Goal: Task Accomplishment & Management: Complete application form

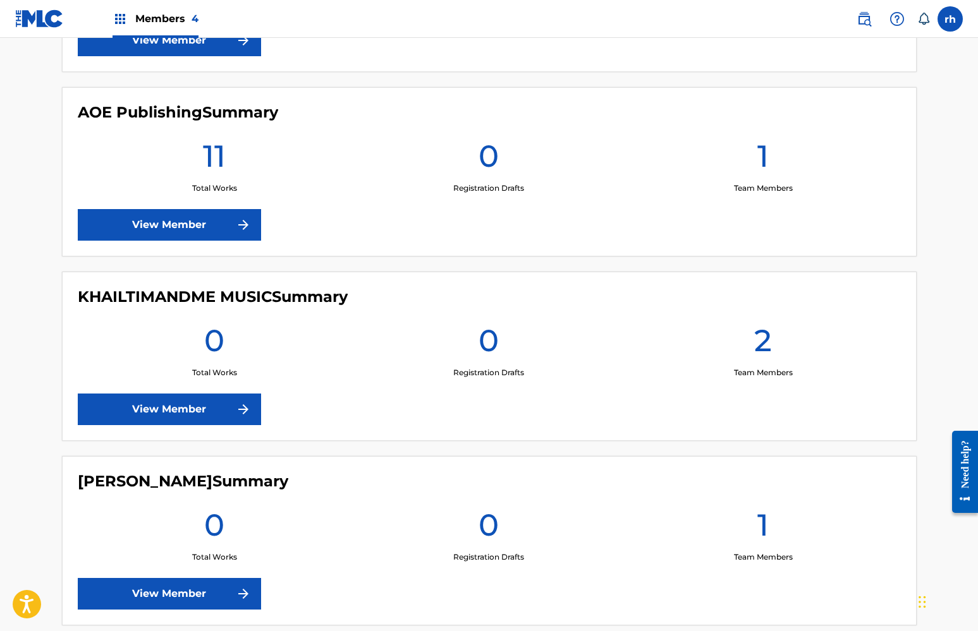
scroll to position [511, 0]
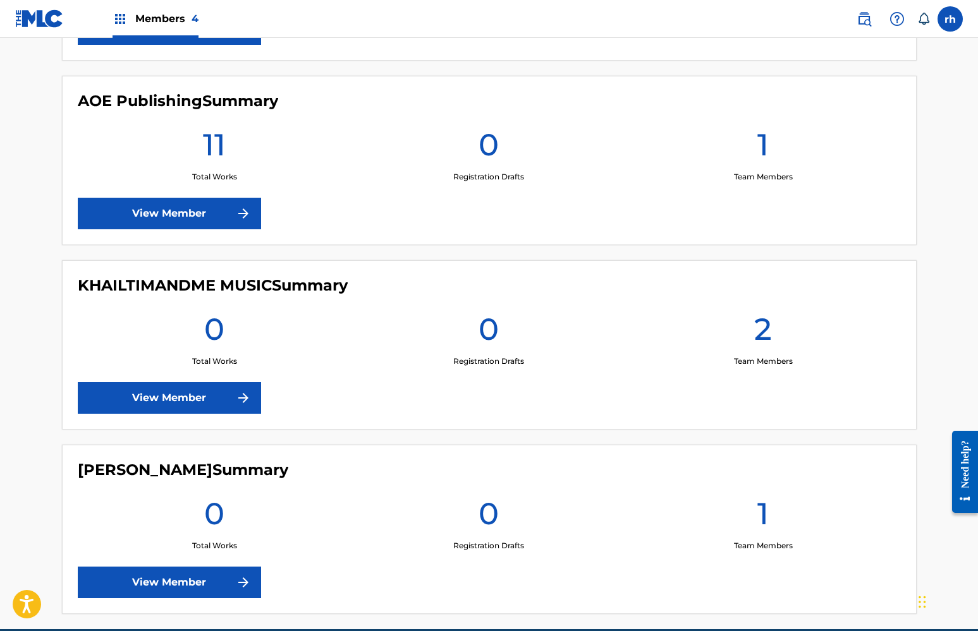
click at [224, 209] on link "View Member" at bounding box center [169, 214] width 183 height 32
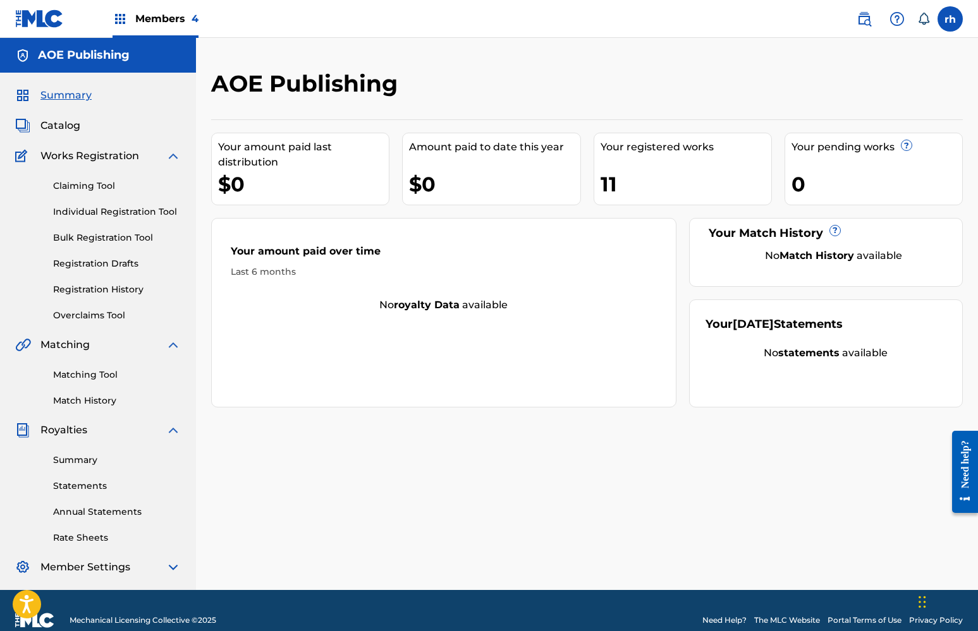
click at [68, 128] on span "Catalog" at bounding box center [60, 125] width 40 height 15
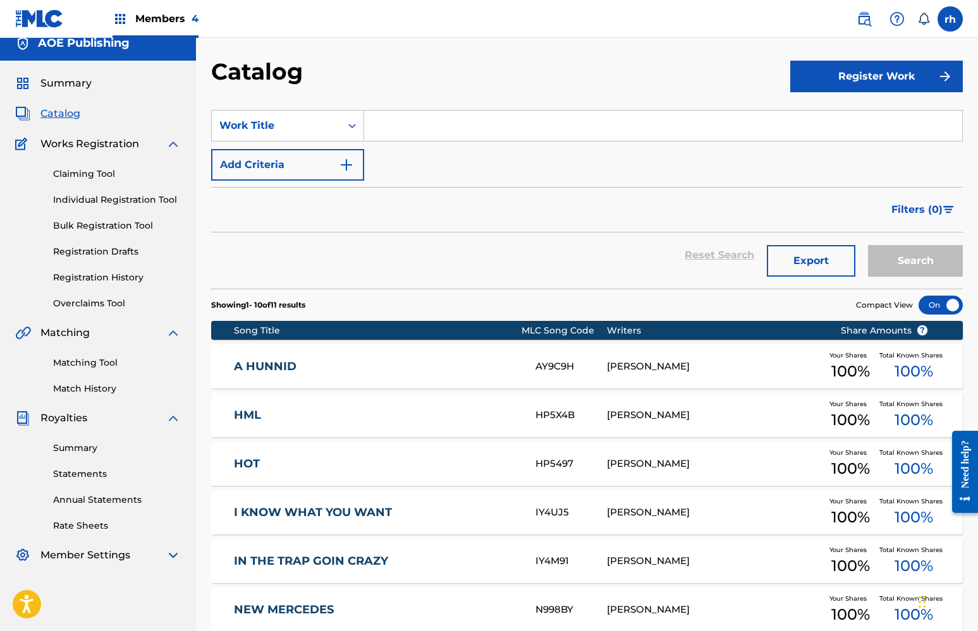
scroll to position [-1, 0]
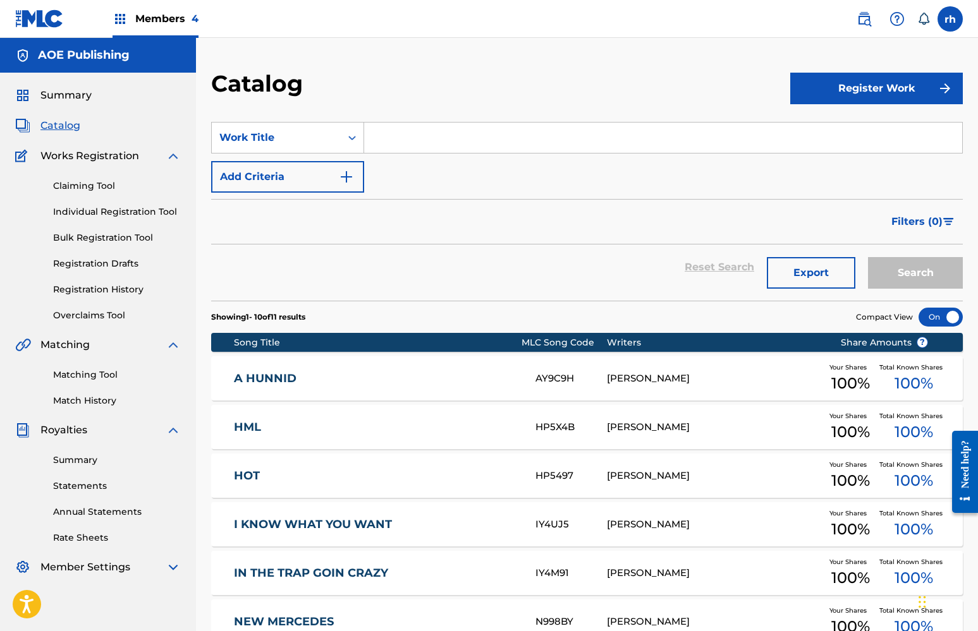
click at [125, 290] on link "Registration History" at bounding box center [117, 289] width 128 height 13
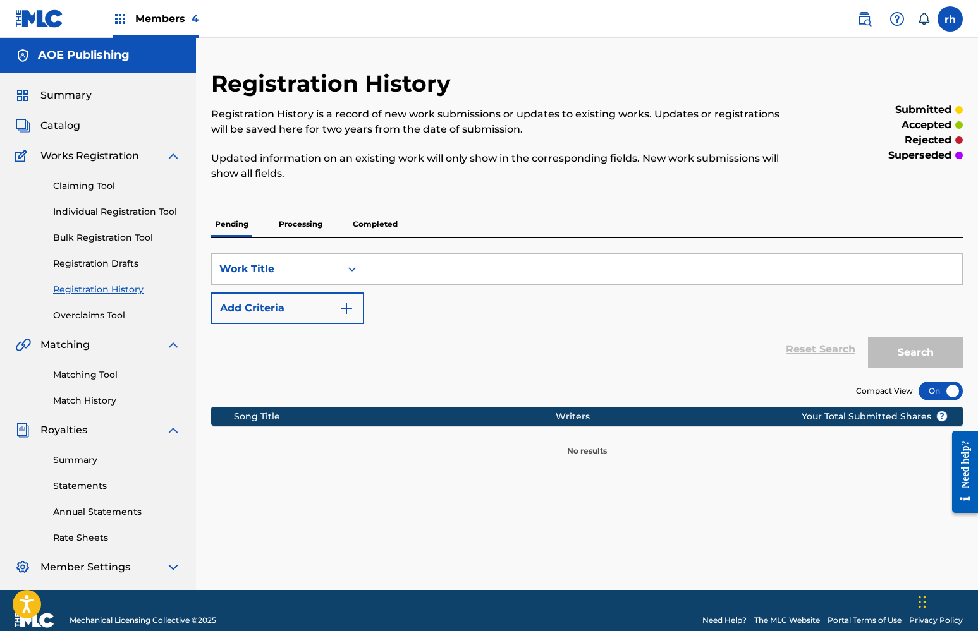
click at [319, 229] on p "Processing" at bounding box center [300, 224] width 51 height 27
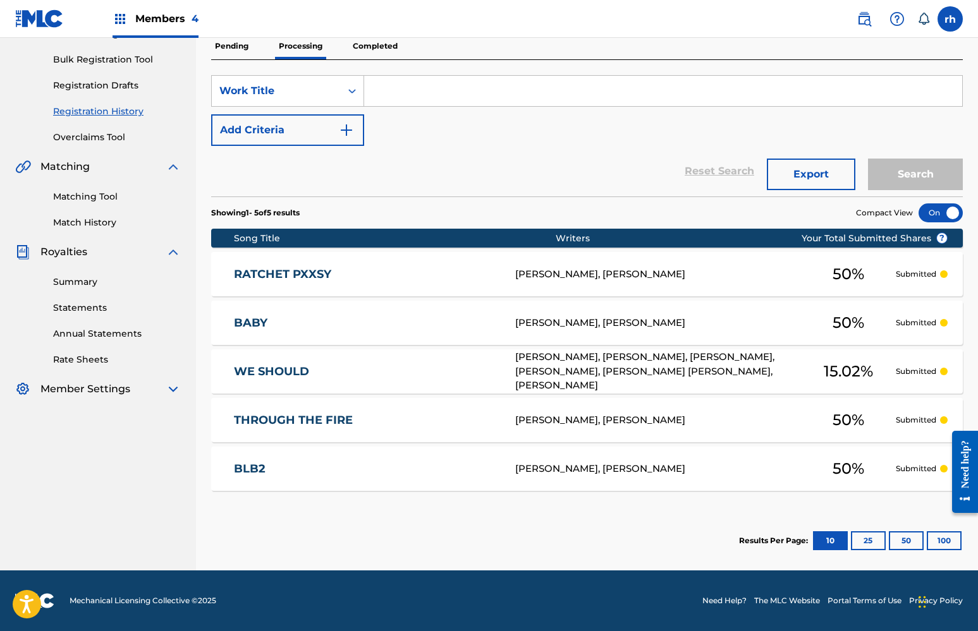
scroll to position [178, 0]
click at [165, 21] on span "Members 4" at bounding box center [166, 18] width 63 height 15
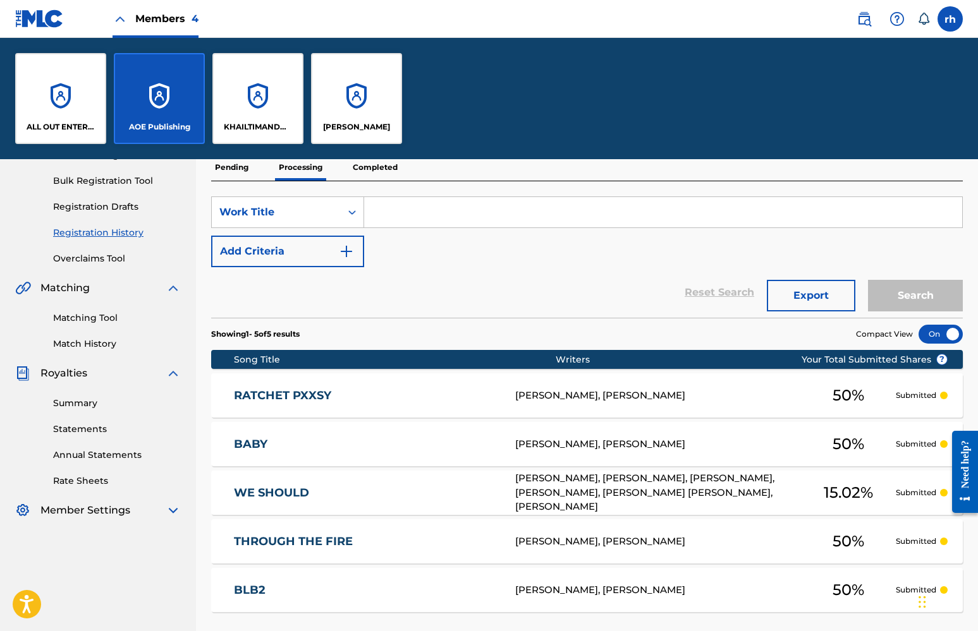
click at [370, 130] on p "[PERSON_NAME]" at bounding box center [356, 126] width 67 height 11
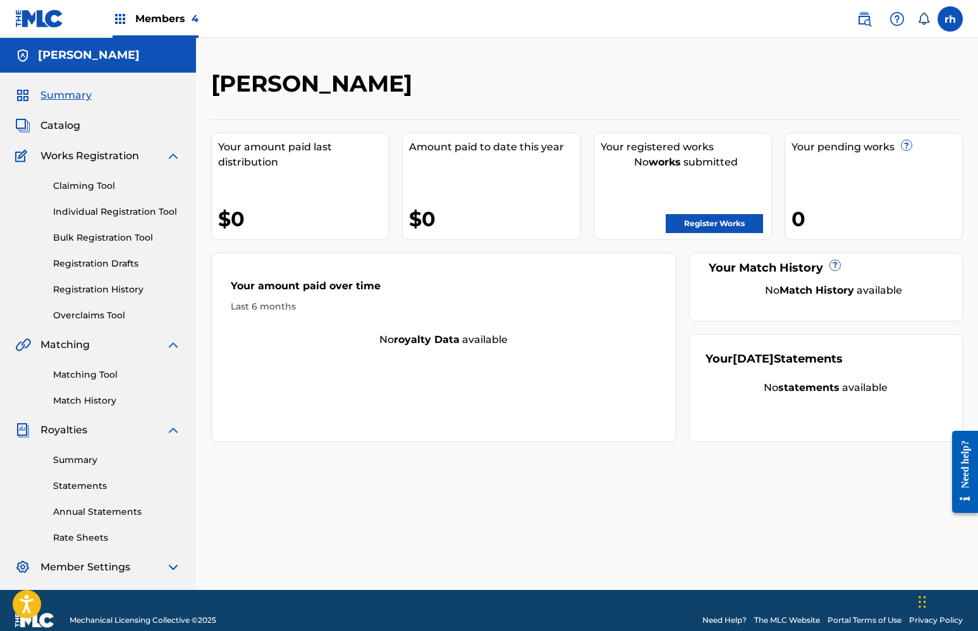
click at [173, 156] on img at bounding box center [173, 156] width 15 height 15
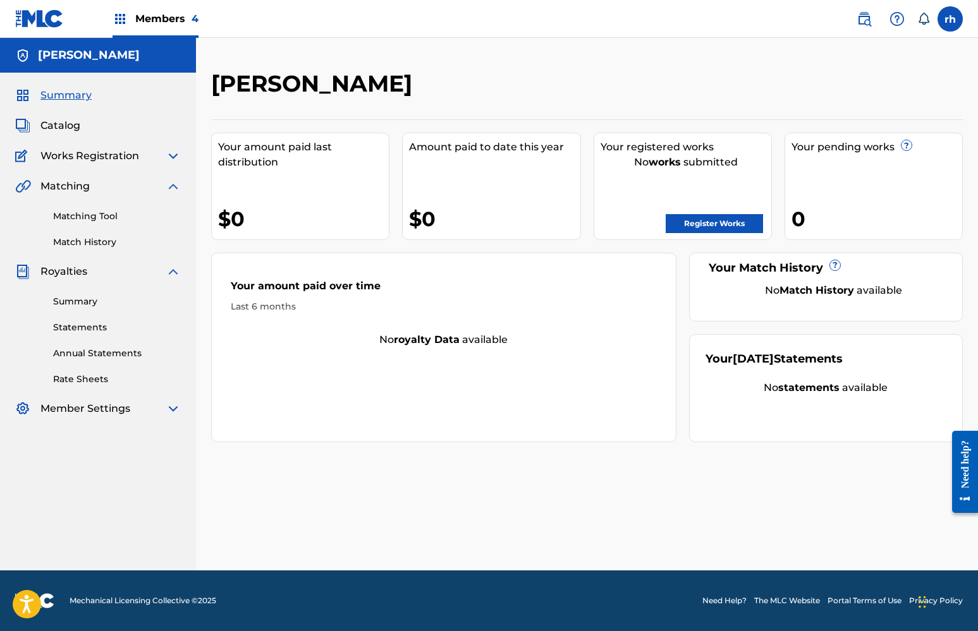
click at [154, 20] on span "Members 4" at bounding box center [166, 18] width 63 height 15
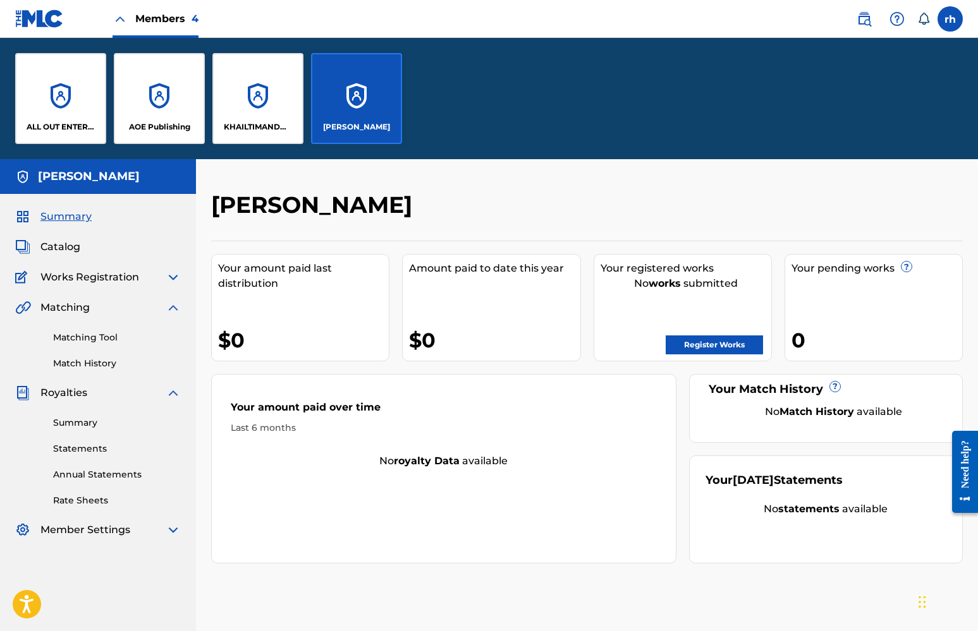
click at [160, 131] on p "AOE Publishing" at bounding box center [159, 126] width 61 height 11
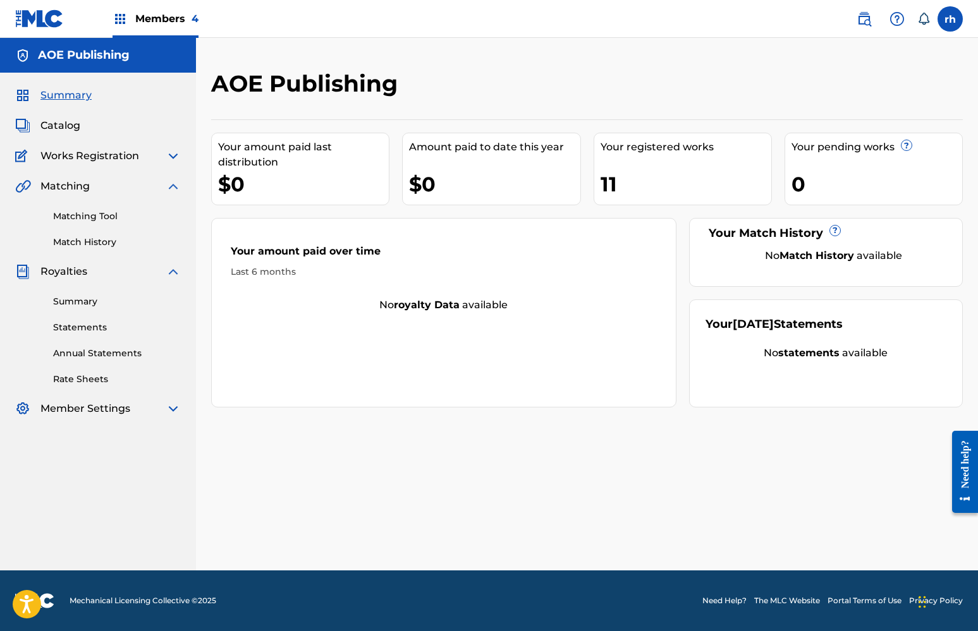
click at [171, 188] on img at bounding box center [173, 186] width 15 height 15
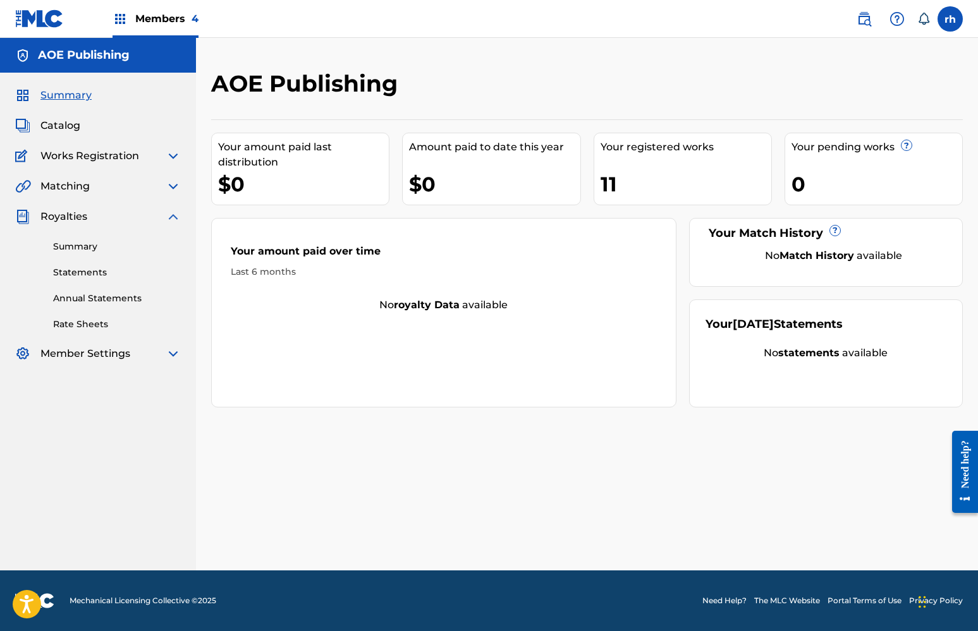
click at [170, 214] on img at bounding box center [173, 216] width 15 height 15
click at [173, 161] on img at bounding box center [173, 156] width 15 height 15
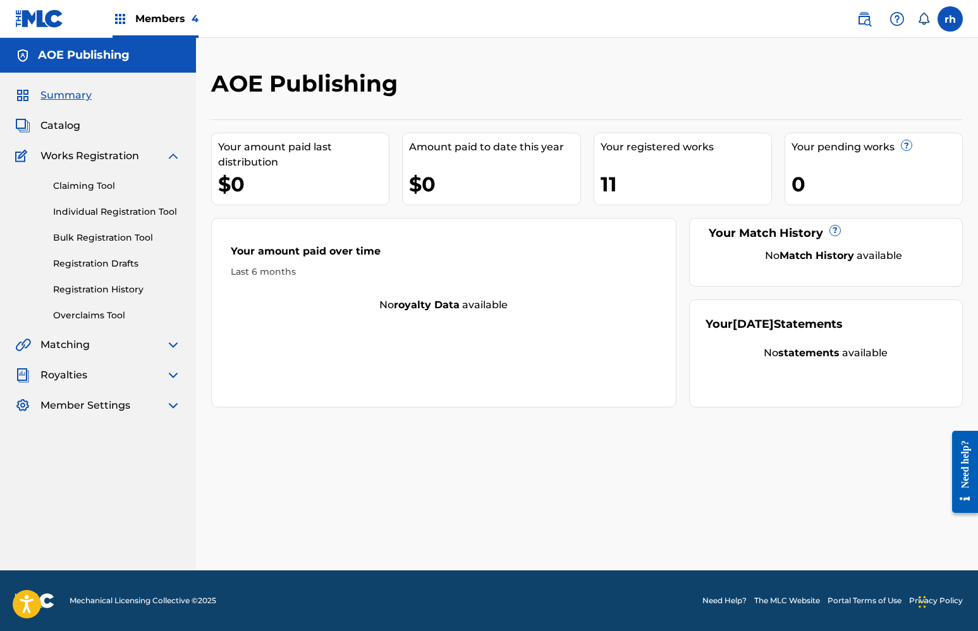
click at [128, 289] on link "Registration History" at bounding box center [117, 289] width 128 height 13
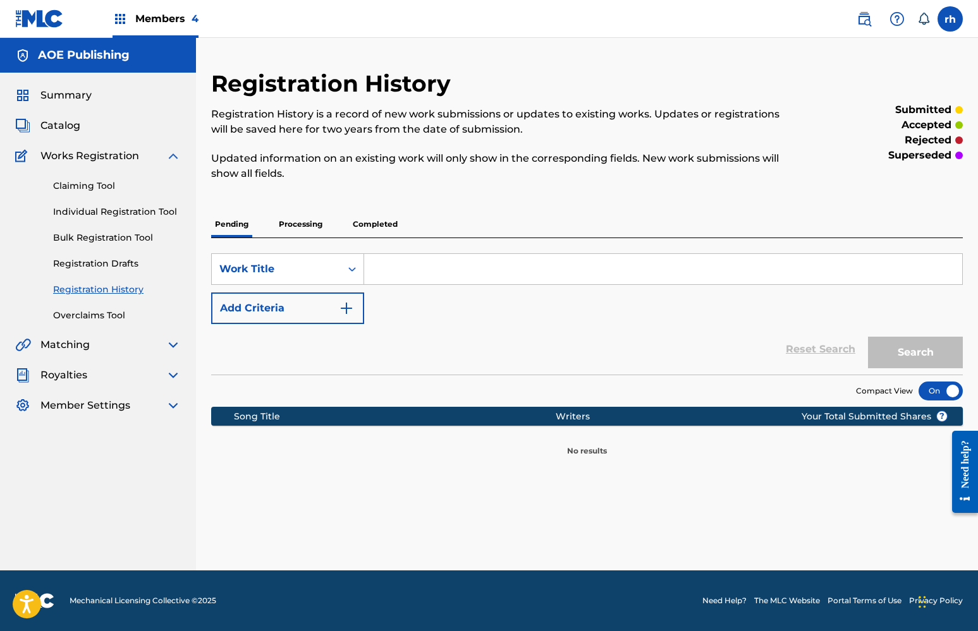
click at [364, 226] on p "Completed" at bounding box center [375, 224] width 52 height 27
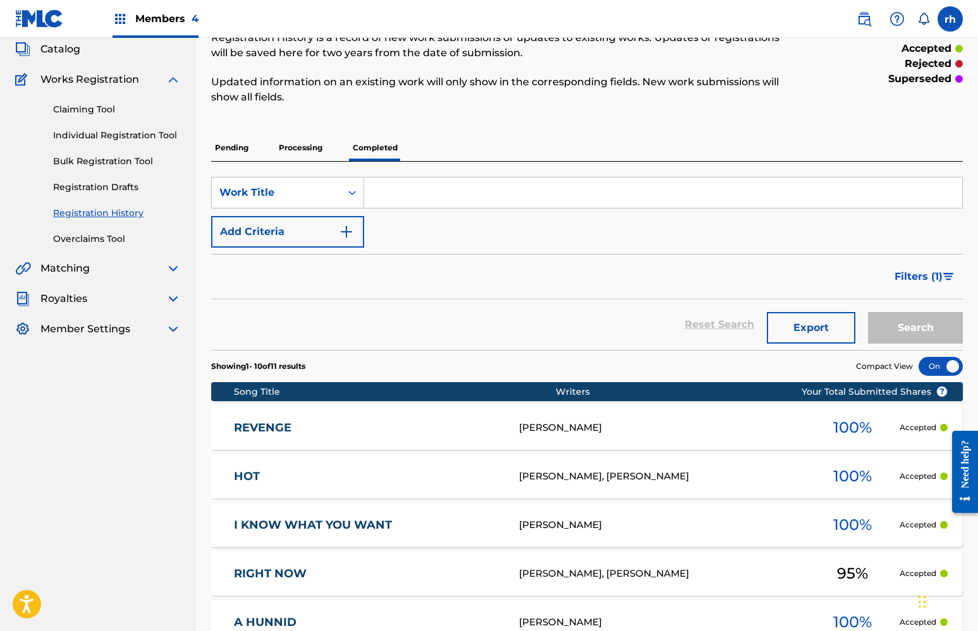
scroll to position [6, 0]
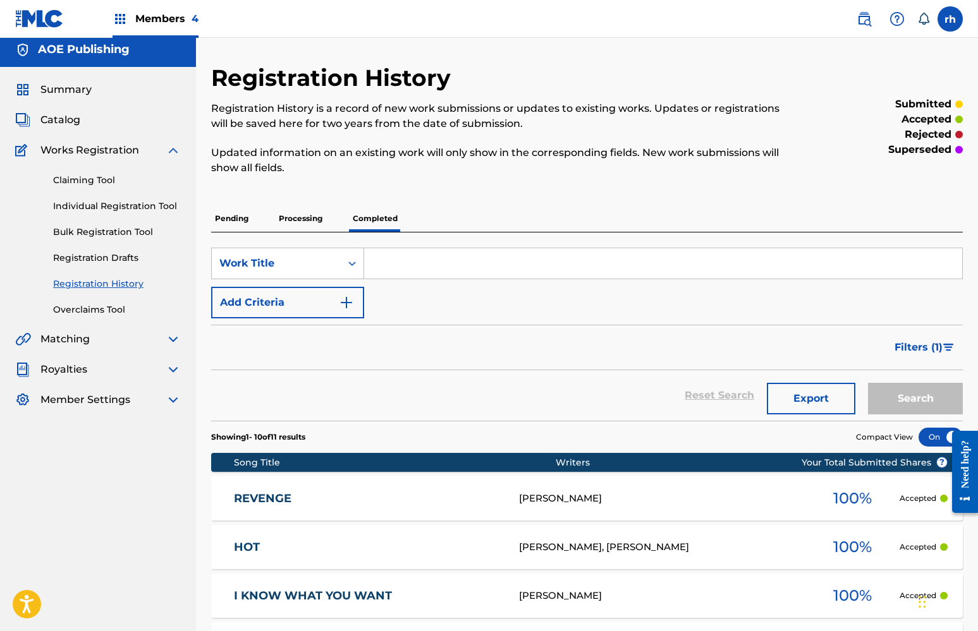
click at [173, 149] on img at bounding box center [173, 150] width 15 height 15
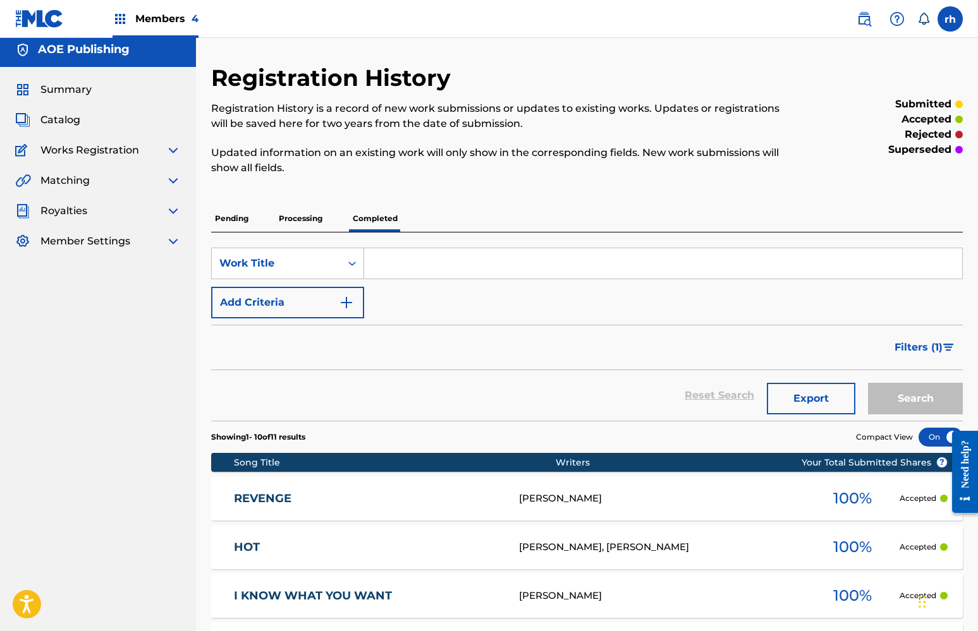
click at [307, 216] on p "Processing" at bounding box center [300, 218] width 51 height 27
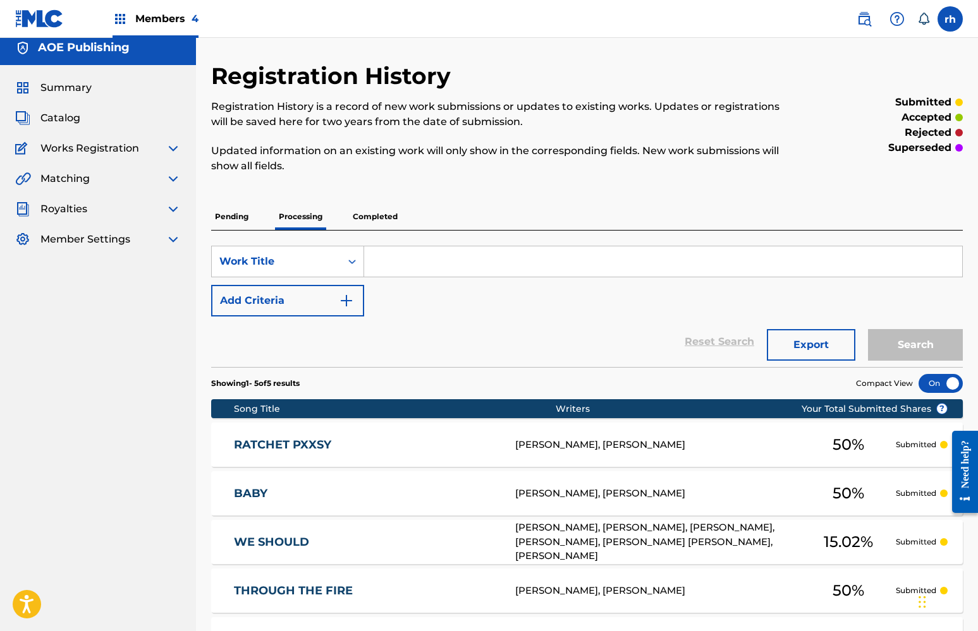
scroll to position [-1, 0]
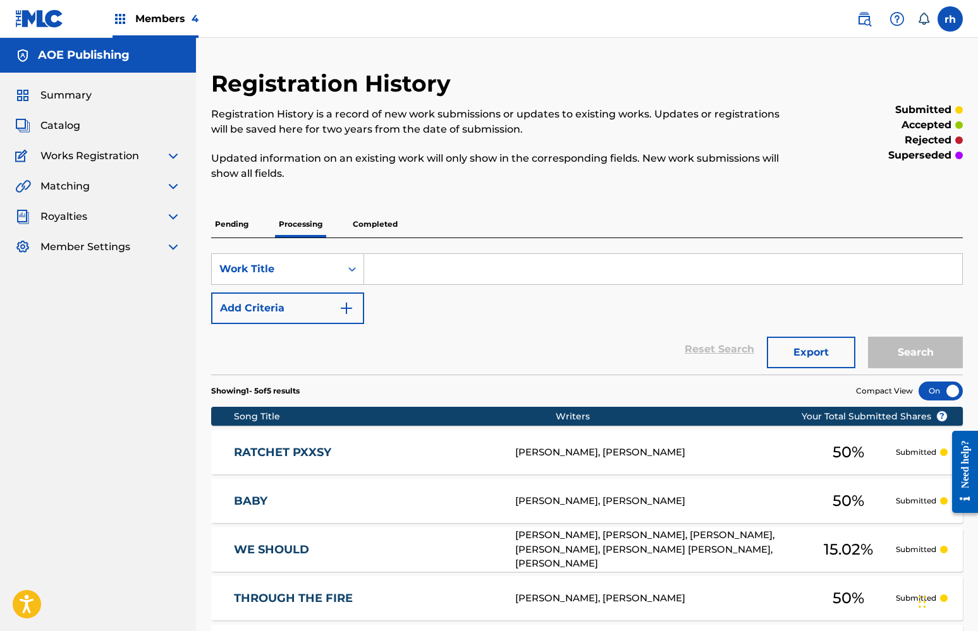
click at [382, 231] on p "Completed" at bounding box center [375, 224] width 52 height 27
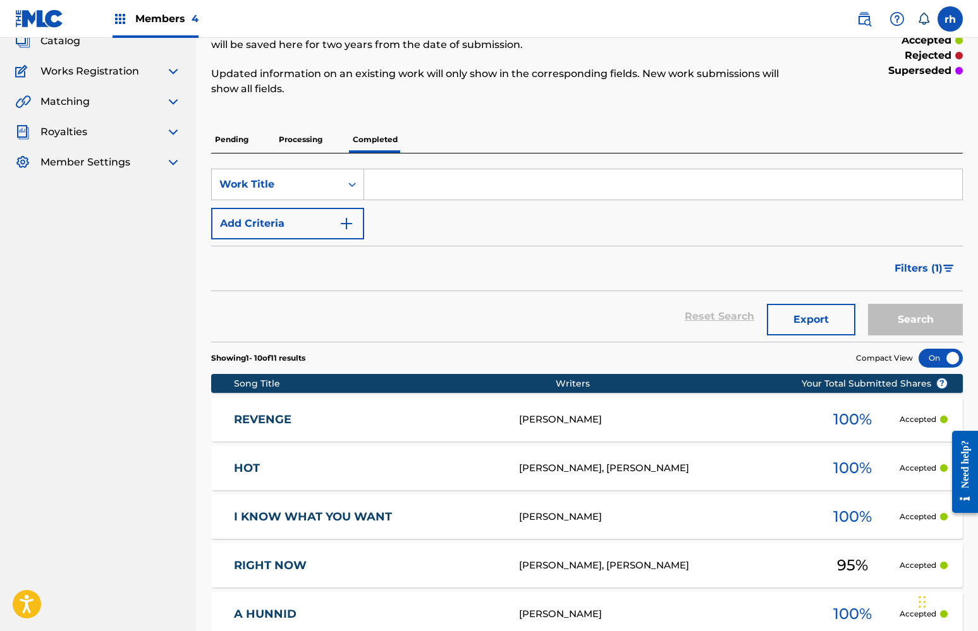
scroll to position [72, 0]
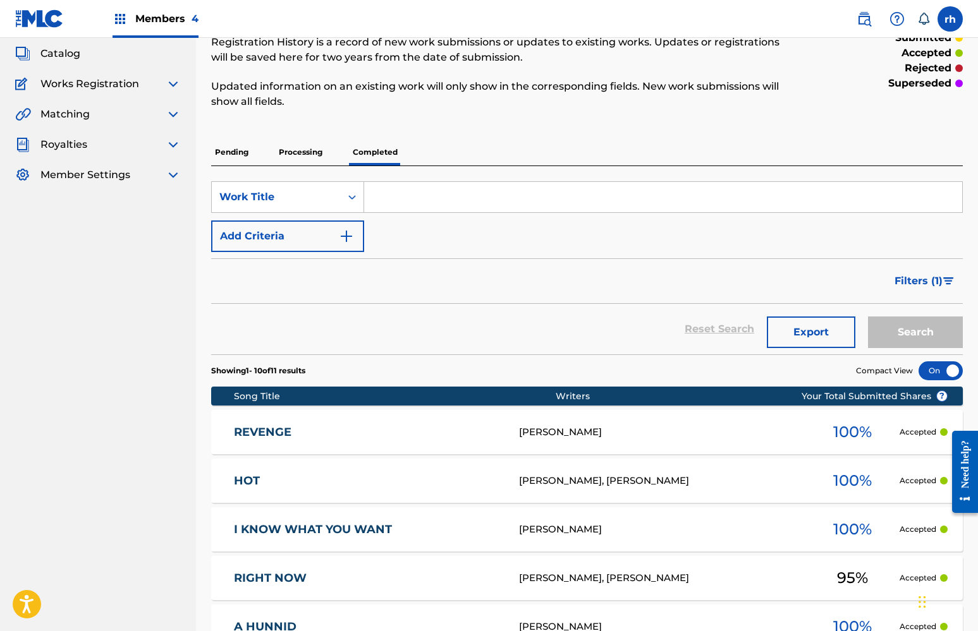
click at [171, 145] on img at bounding box center [173, 144] width 15 height 15
click at [173, 143] on img at bounding box center [173, 144] width 15 height 15
click at [171, 113] on img at bounding box center [173, 114] width 15 height 15
click at [116, 146] on link "Matching Tool" at bounding box center [117, 144] width 128 height 13
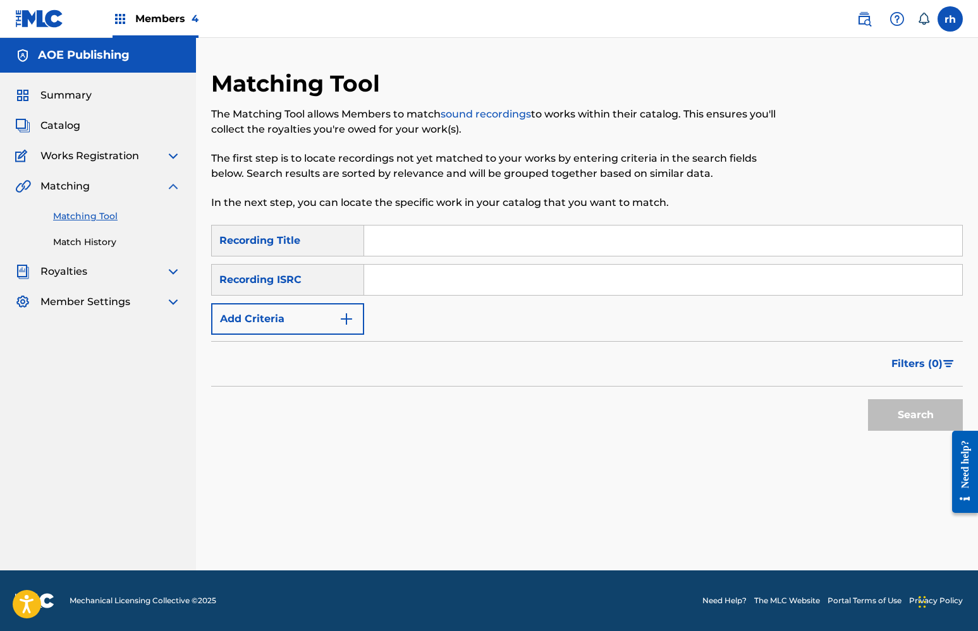
click at [420, 245] on input "Search Form" at bounding box center [663, 241] width 598 height 30
click at [66, 130] on span "Catalog" at bounding box center [60, 125] width 40 height 15
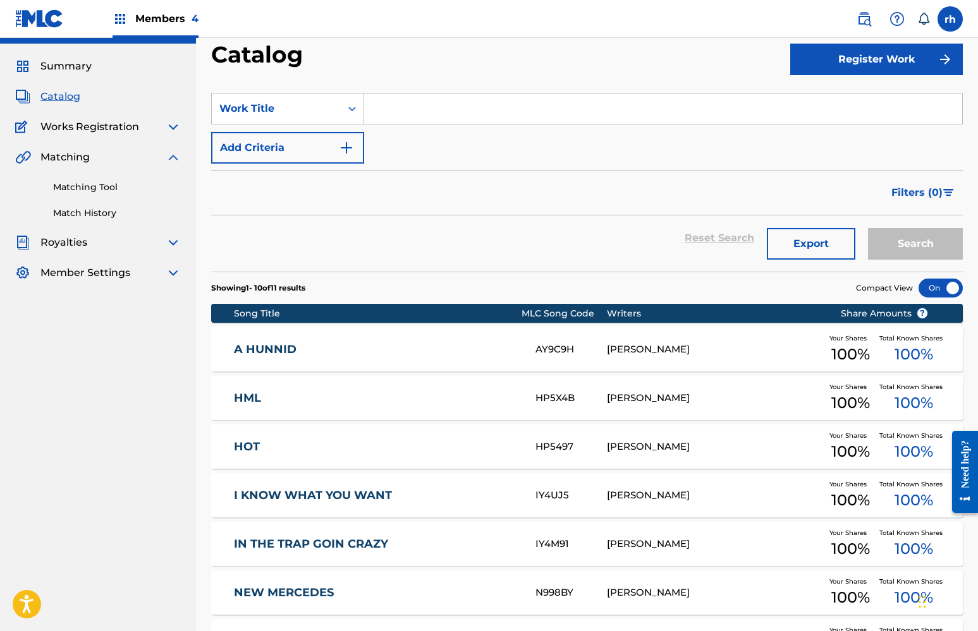
scroll to position [-1, 0]
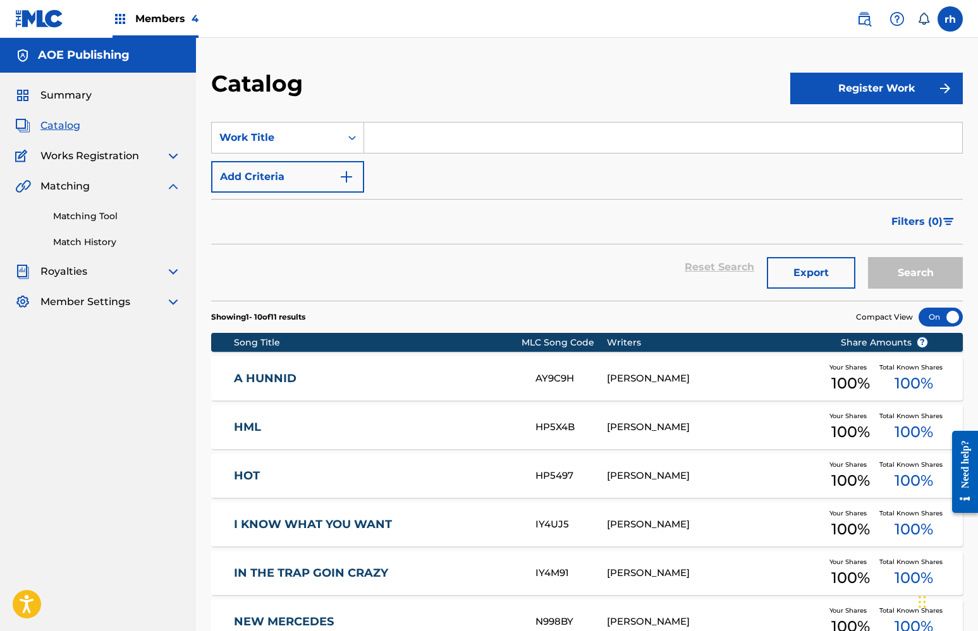
click at [485, 382] on link "A HUNNID" at bounding box center [376, 379] width 285 height 15
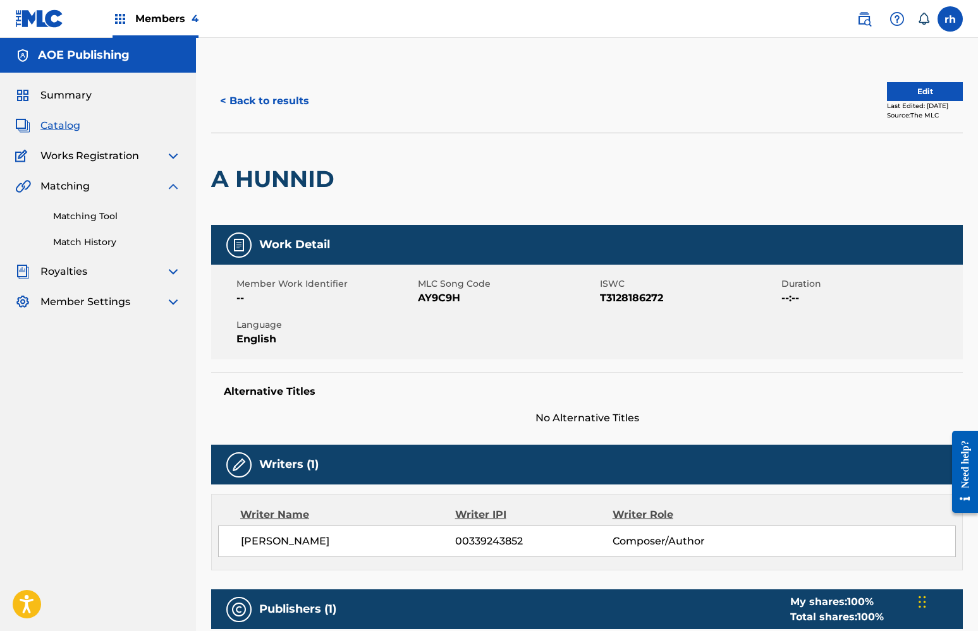
click at [100, 214] on link "Matching Tool" at bounding box center [117, 216] width 128 height 13
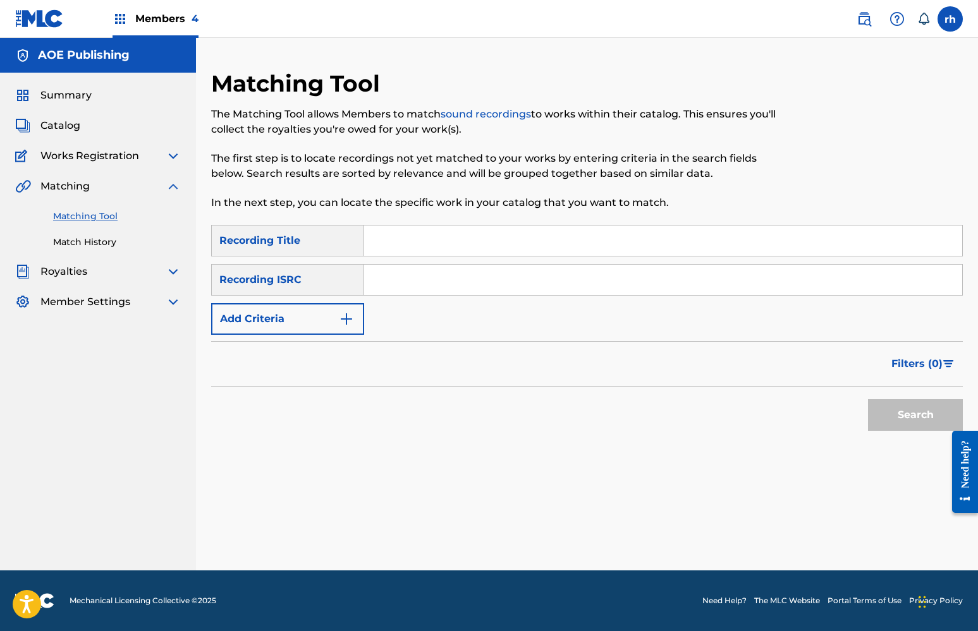
click at [401, 243] on input "Search Form" at bounding box center [663, 241] width 598 height 30
type input "Hot"
click at [384, 282] on input "Search Form" at bounding box center [663, 280] width 598 height 30
paste input "USRC12202823"
type input "USRC12202823"
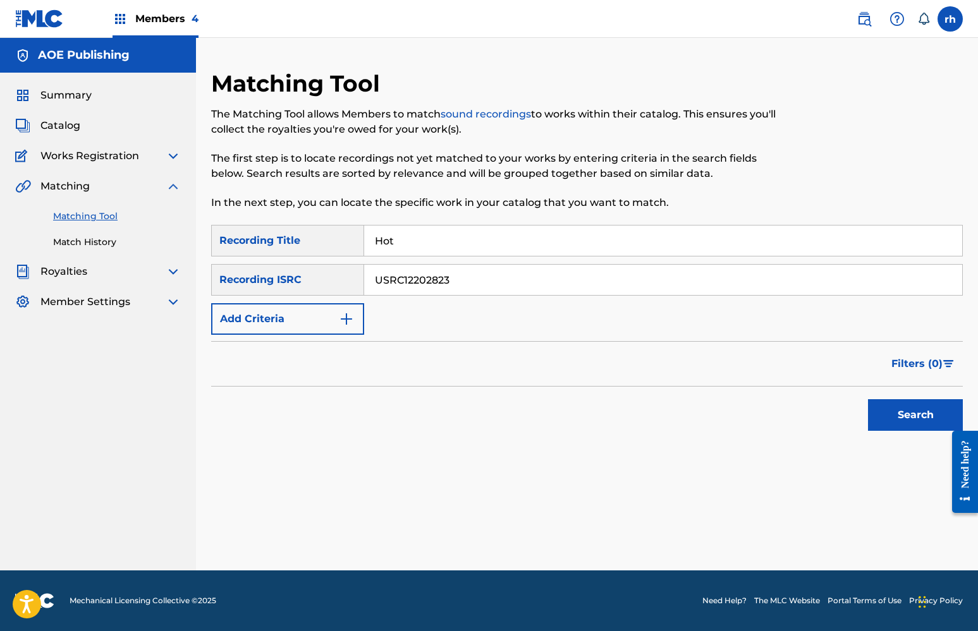
click at [904, 417] on button "Search" at bounding box center [915, 415] width 95 height 32
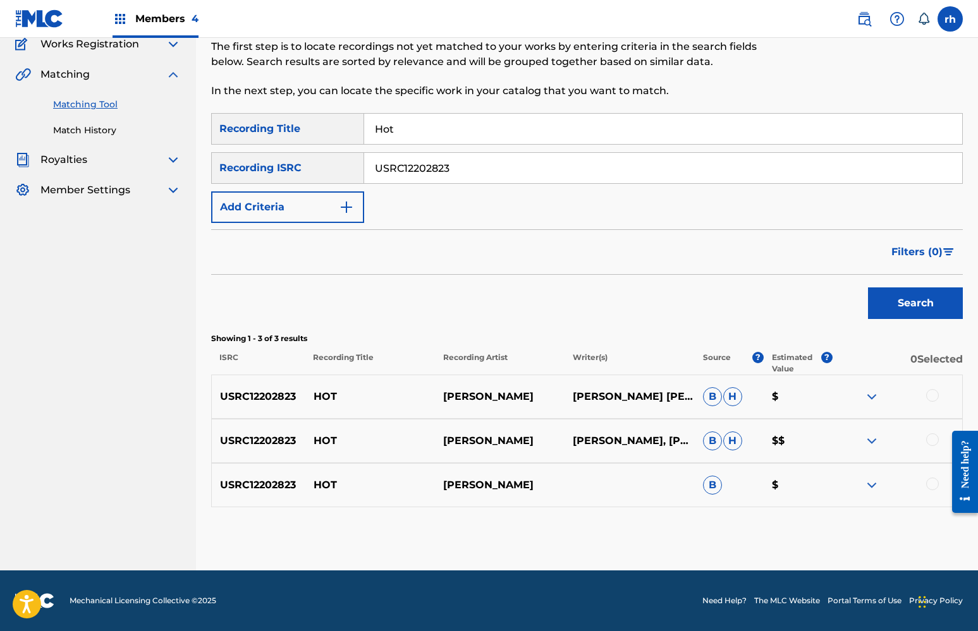
scroll to position [112, 0]
click at [873, 482] on img at bounding box center [871, 485] width 15 height 15
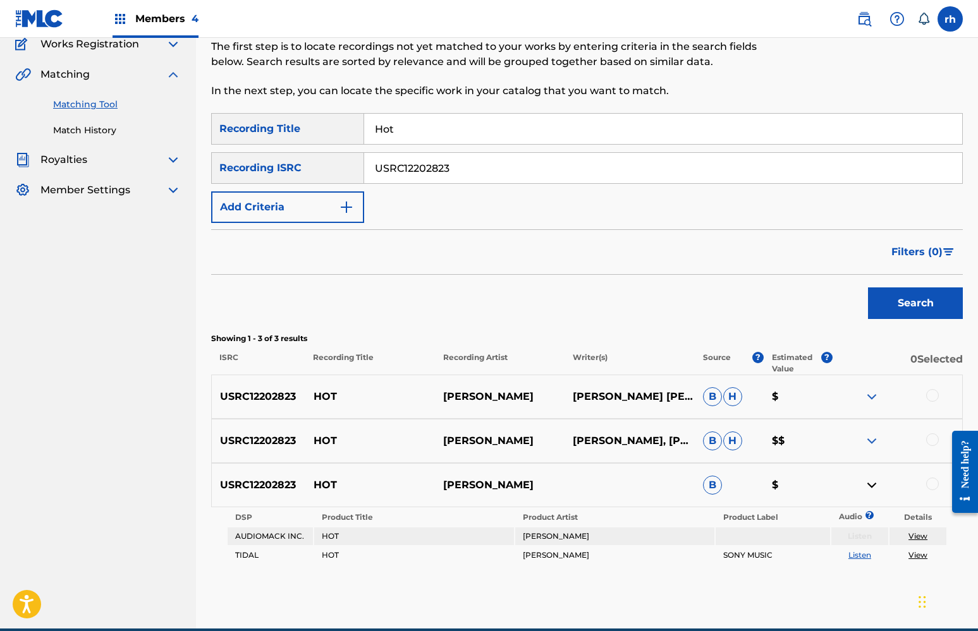
click at [873, 482] on img at bounding box center [871, 485] width 15 height 15
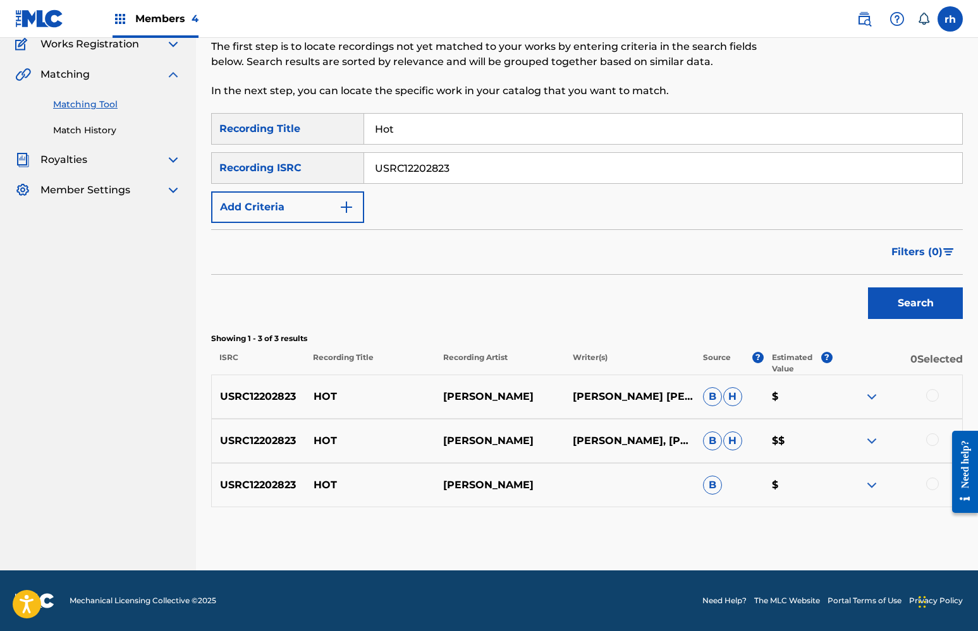
click at [866, 440] on img at bounding box center [871, 441] width 15 height 15
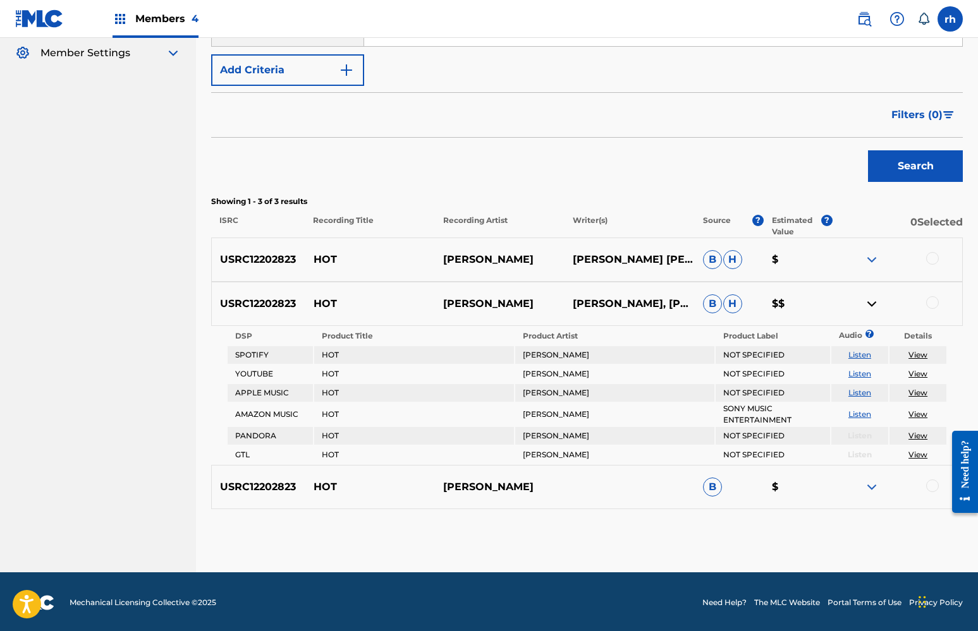
scroll to position [251, 0]
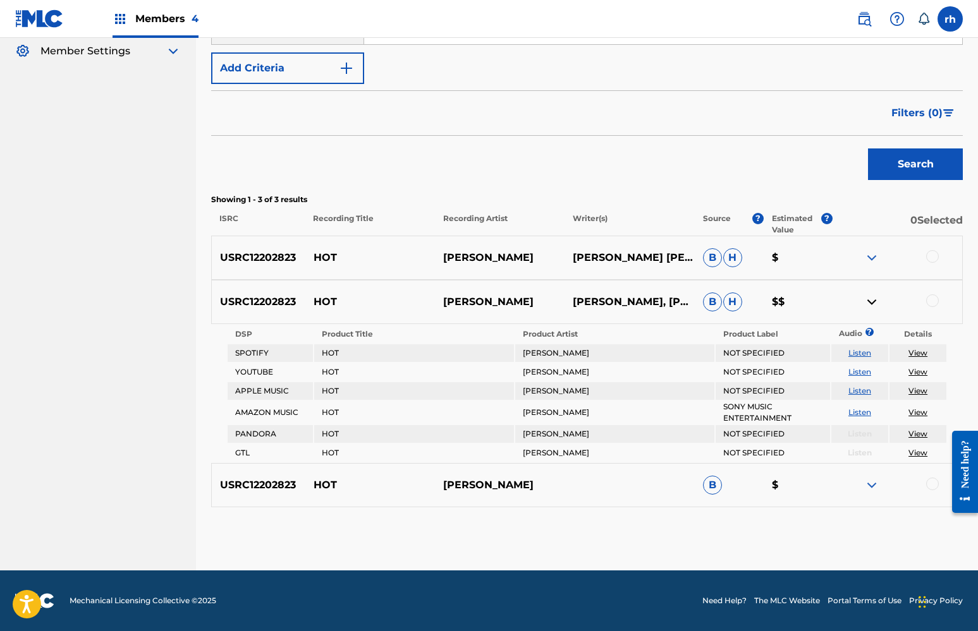
click at [868, 300] on img at bounding box center [871, 302] width 15 height 15
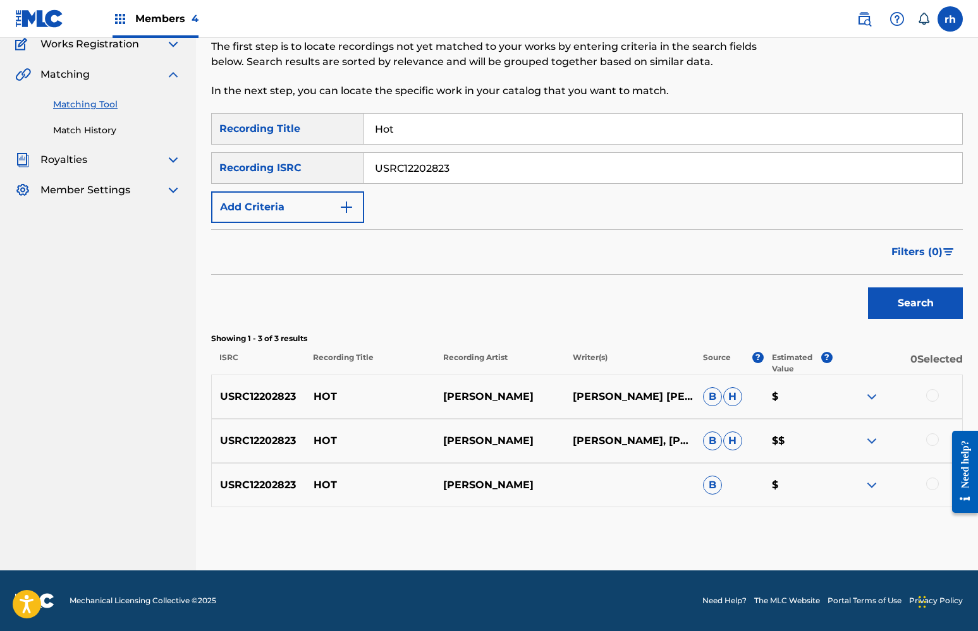
click at [872, 398] on img at bounding box center [871, 396] width 15 height 15
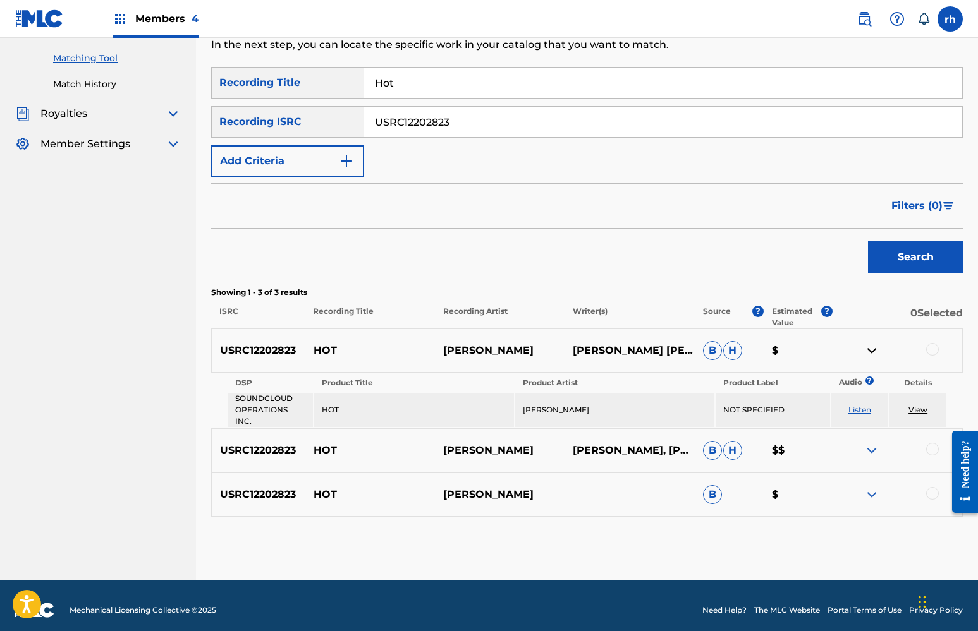
scroll to position [156, 0]
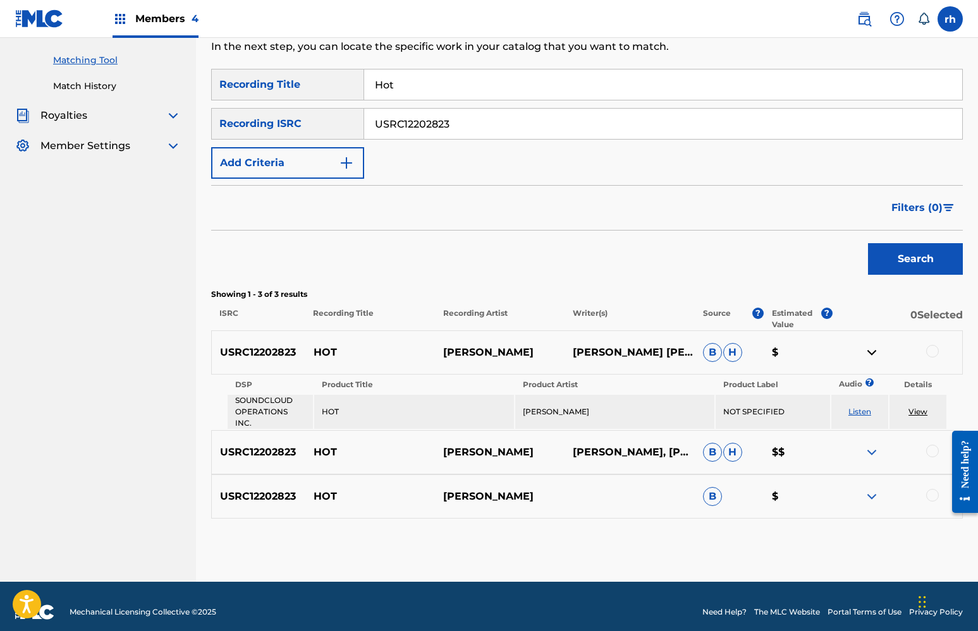
click at [734, 443] on span "H" at bounding box center [732, 452] width 19 height 19
click at [709, 351] on span "B" at bounding box center [712, 352] width 19 height 19
click at [871, 489] on img at bounding box center [871, 496] width 15 height 15
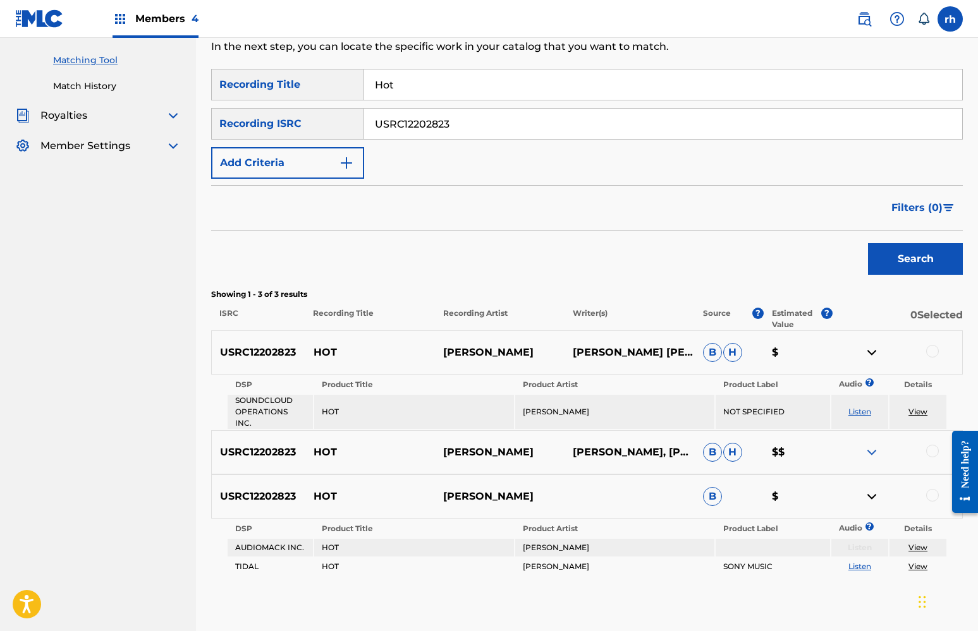
click at [920, 562] on link "View" at bounding box center [917, 566] width 19 height 9
click at [870, 445] on img at bounding box center [871, 452] width 15 height 15
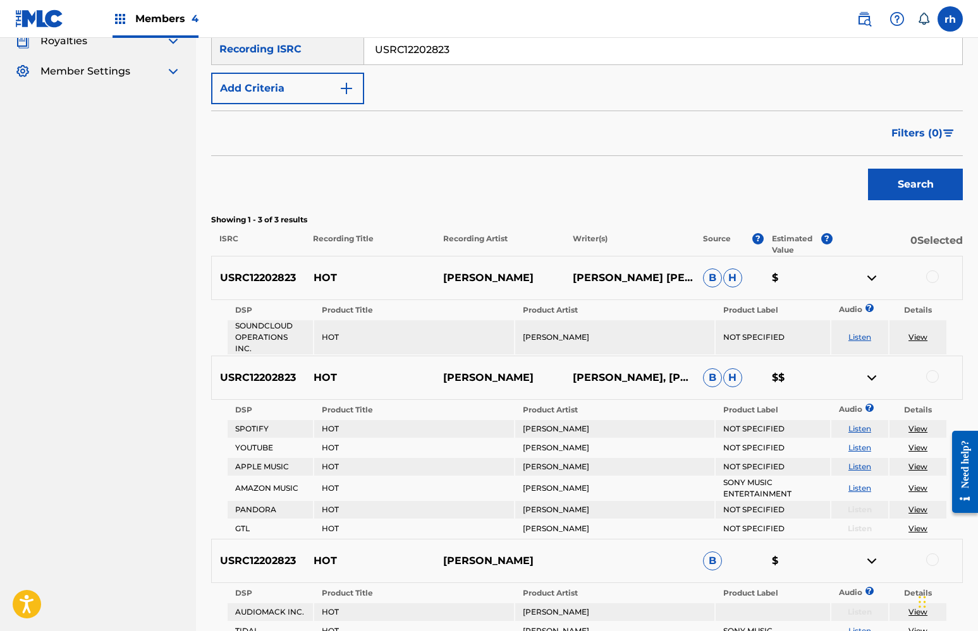
scroll to position [250, 0]
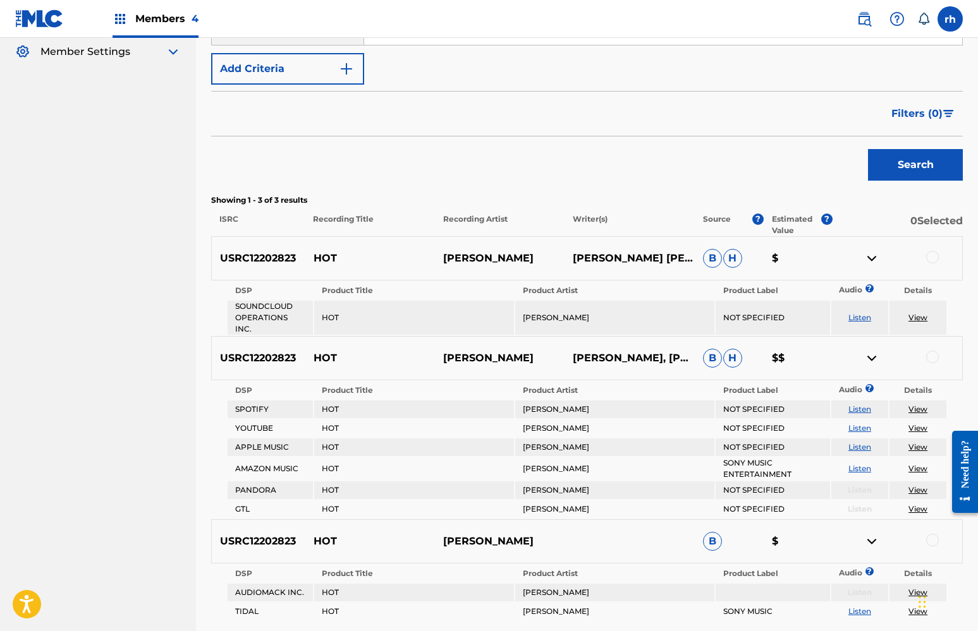
click at [919, 423] on link "View" at bounding box center [917, 427] width 19 height 9
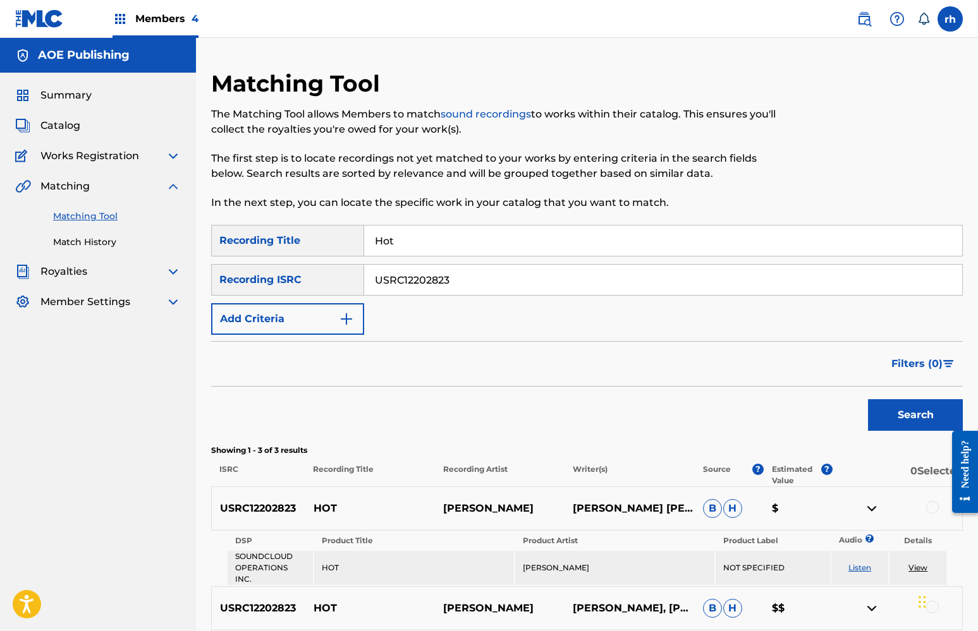
scroll to position [0, 0]
drag, startPoint x: 406, startPoint y: 240, endPoint x: 346, endPoint y: 236, distance: 60.2
click at [346, 236] on div "SearchWithCriteriaf56c95d2-d3b3-4cb1-8cd0-3fe926f28d5a Recording Title Hot" at bounding box center [586, 241] width 751 height 32
type input "Through The Fire"
drag, startPoint x: 459, startPoint y: 281, endPoint x: 347, endPoint y: 281, distance: 112.5
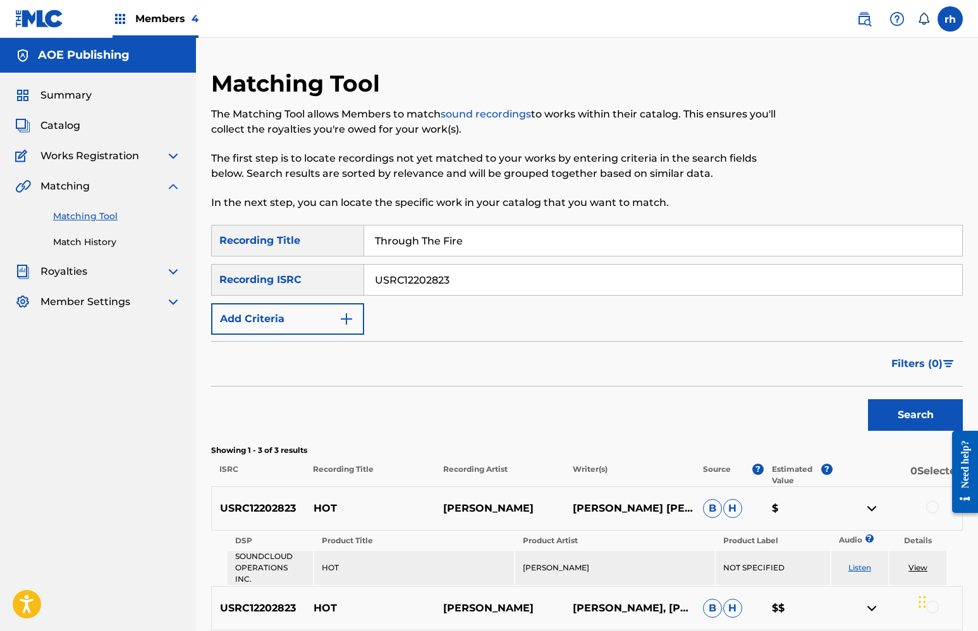
click at [348, 281] on div "SearchWithCriteria86674826-8175-4420-b276-d170b24221cd Recording ISRC USRC12202…" at bounding box center [586, 280] width 751 height 32
paste input "103324"
type input "USRC12103324"
click at [899, 421] on button "Search" at bounding box center [915, 415] width 95 height 32
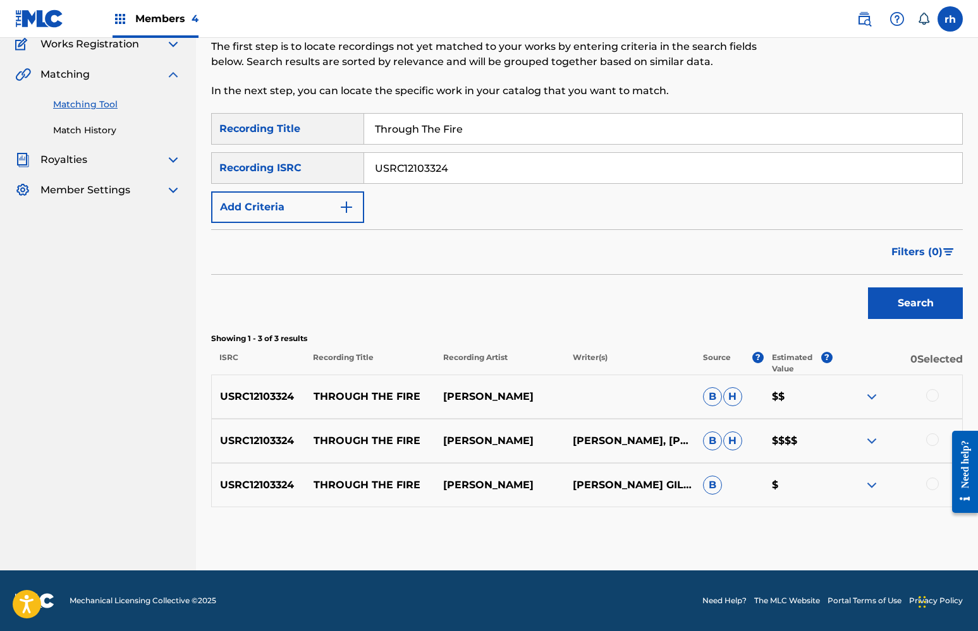
scroll to position [112, 0]
click at [872, 441] on img at bounding box center [871, 441] width 15 height 15
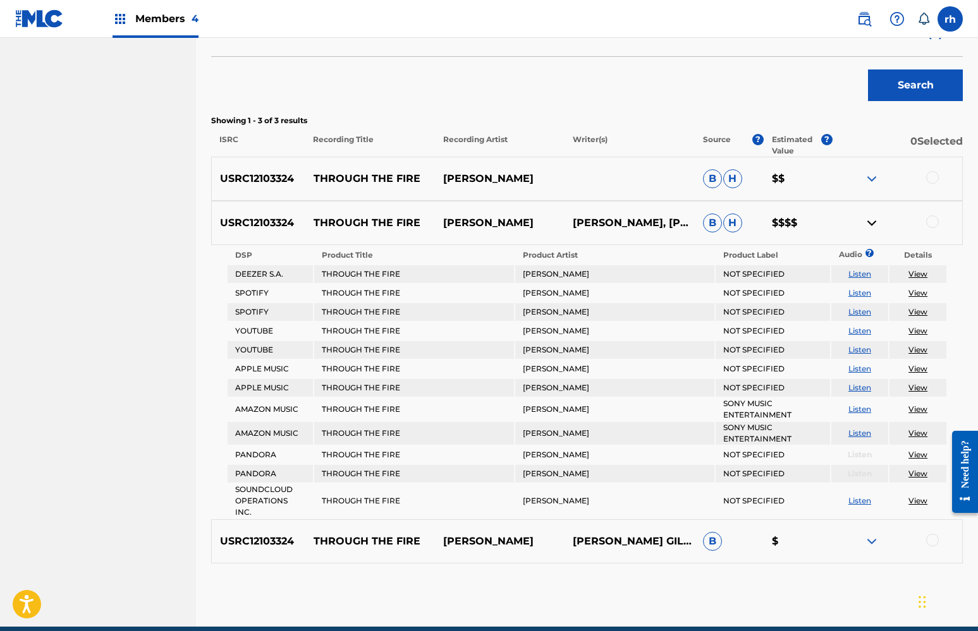
scroll to position [332, 0]
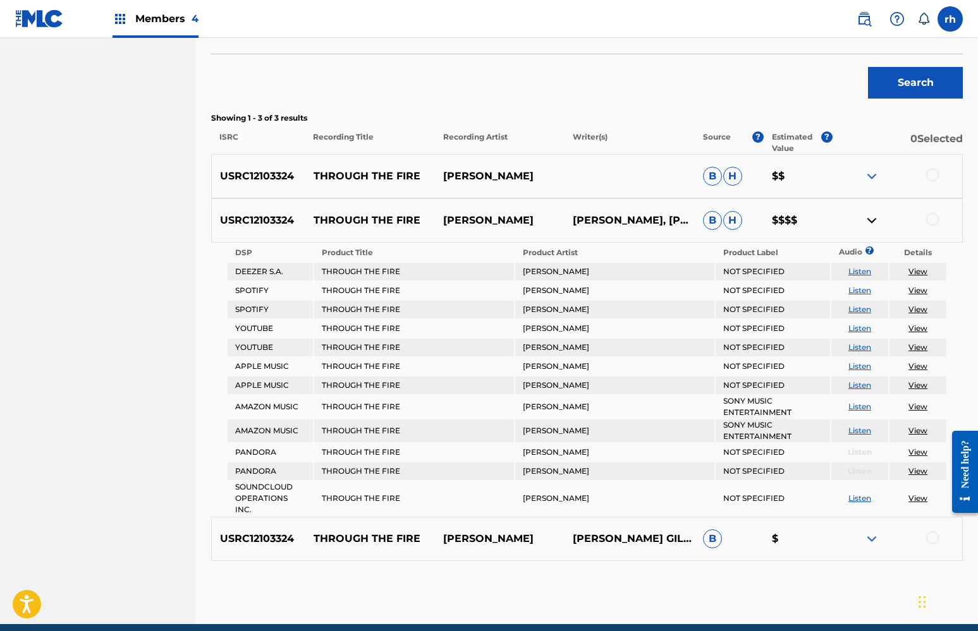
click at [875, 221] on img at bounding box center [871, 220] width 15 height 15
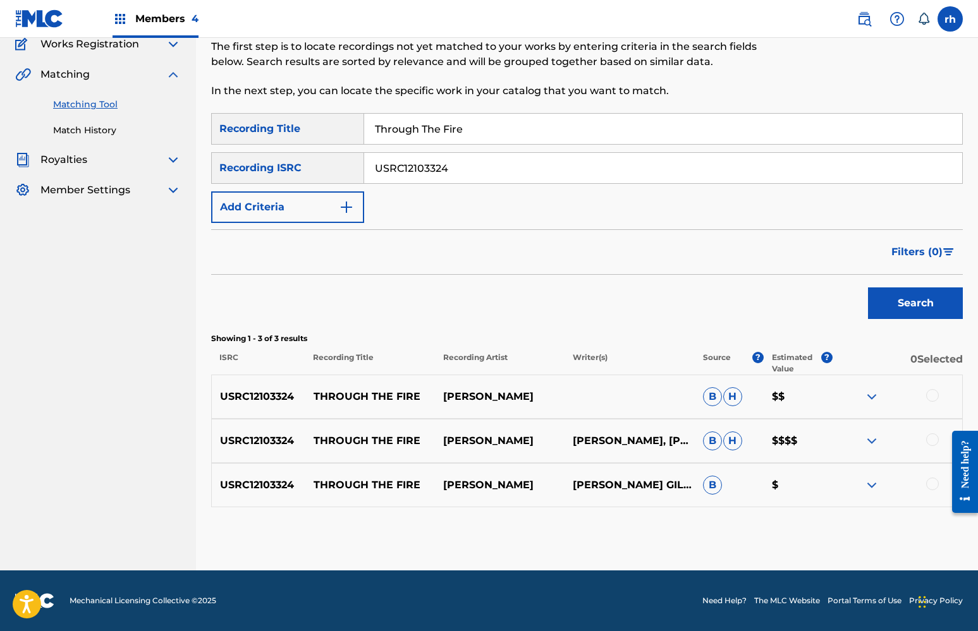
click at [874, 442] on img at bounding box center [871, 441] width 15 height 15
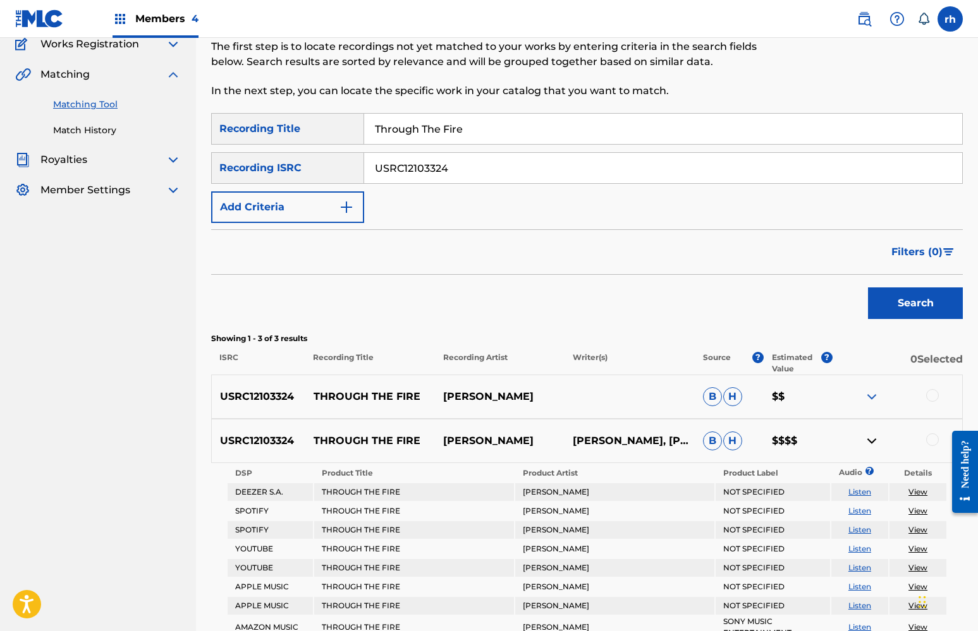
click at [874, 442] on img at bounding box center [871, 441] width 15 height 15
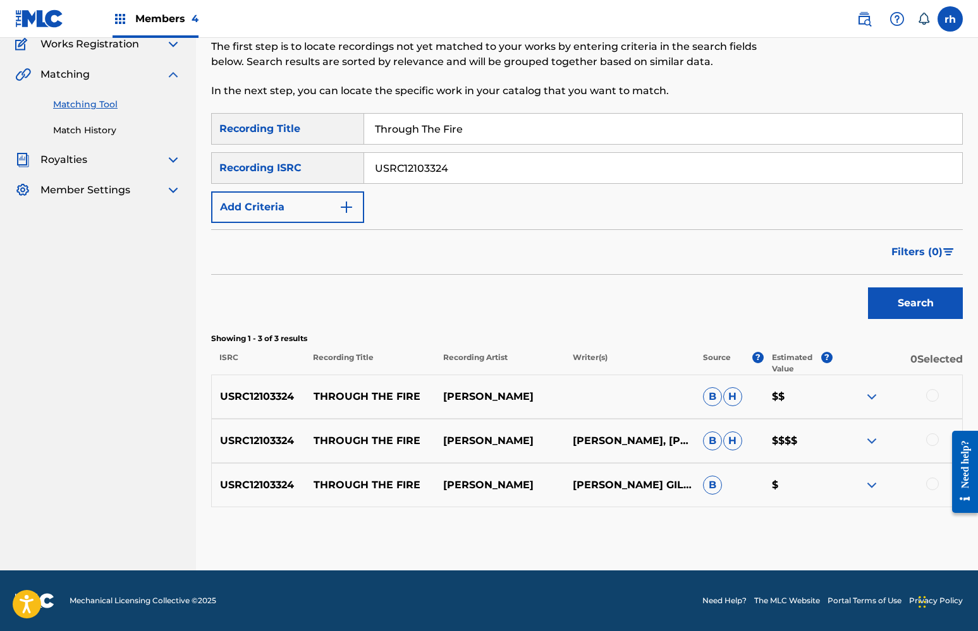
drag, startPoint x: 462, startPoint y: 170, endPoint x: 289, endPoint y: 179, distance: 173.4
click at [289, 180] on div "SearchWithCriteria86674826-8175-4420-b276-d170b24221cd Recording ISRC USRC12103…" at bounding box center [586, 168] width 751 height 32
drag, startPoint x: 456, startPoint y: 172, endPoint x: 362, endPoint y: 168, distance: 94.2
click at [362, 168] on div "SearchWithCriteria86674826-8175-4420-b276-d170b24221cd Recording ISRC USRC12103…" at bounding box center [586, 168] width 751 height 32
click at [478, 119] on input "Through The Fire" at bounding box center [663, 129] width 598 height 30
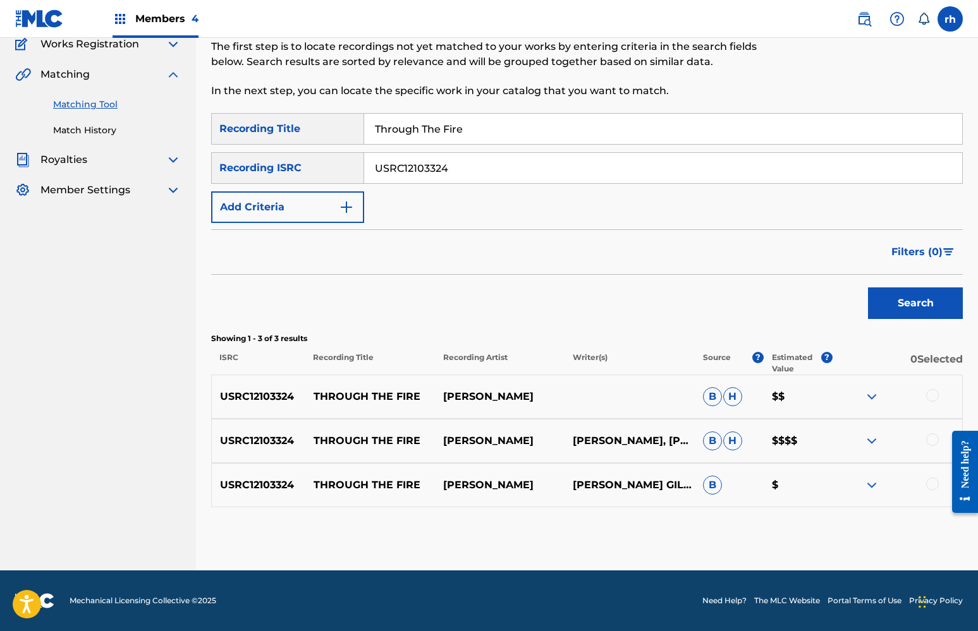
drag, startPoint x: 478, startPoint y: 124, endPoint x: 271, endPoint y: 125, distance: 206.7
click at [276, 125] on div "SearchWithCriteriaf56c95d2-d3b3-4cb1-8cd0-3fe926f28d5a Recording Title Through …" at bounding box center [586, 129] width 751 height 32
type input "Revenge"
drag, startPoint x: 463, startPoint y: 173, endPoint x: 300, endPoint y: 166, distance: 163.8
click at [301, 166] on div "SearchWithCriteria86674826-8175-4420-b276-d170b24221cd Recording ISRC USRC12103…" at bounding box center [586, 168] width 751 height 32
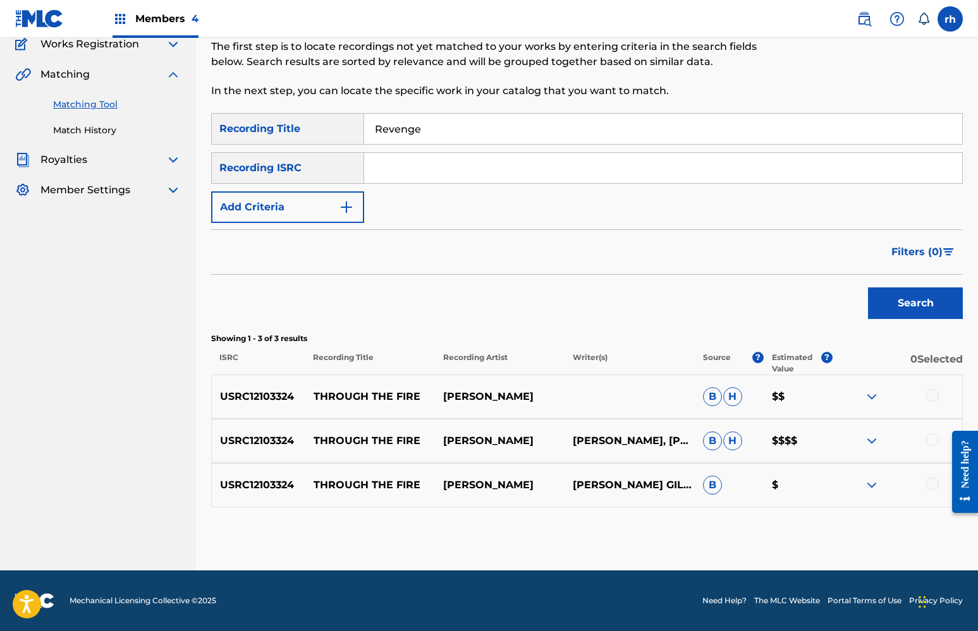
paste input "USRC12200713"
type input "USRC12200713"
click at [901, 303] on button "Search" at bounding box center [915, 304] width 95 height 32
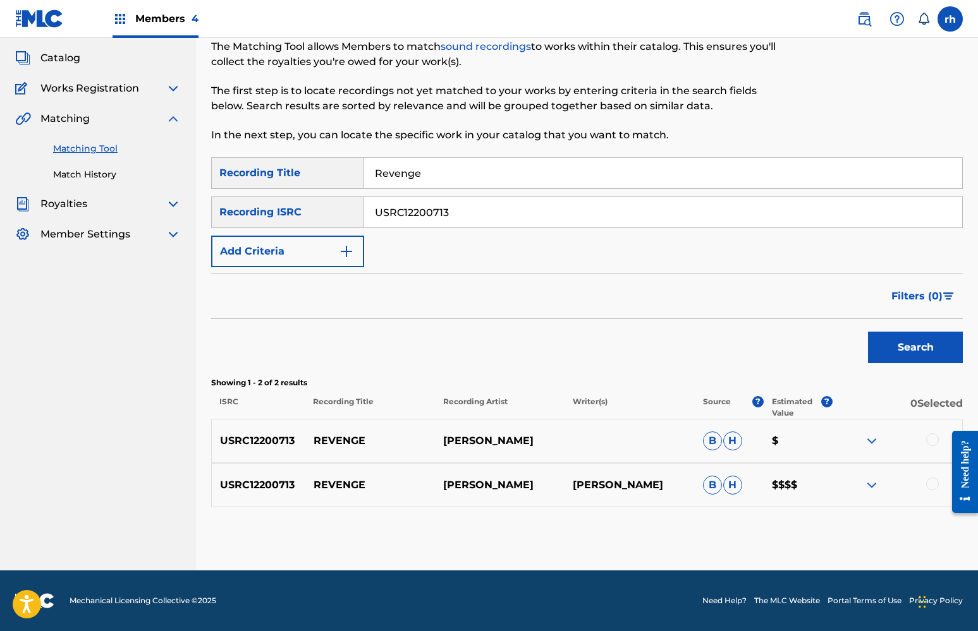
scroll to position [68, 0]
click at [872, 486] on img at bounding box center [871, 485] width 15 height 15
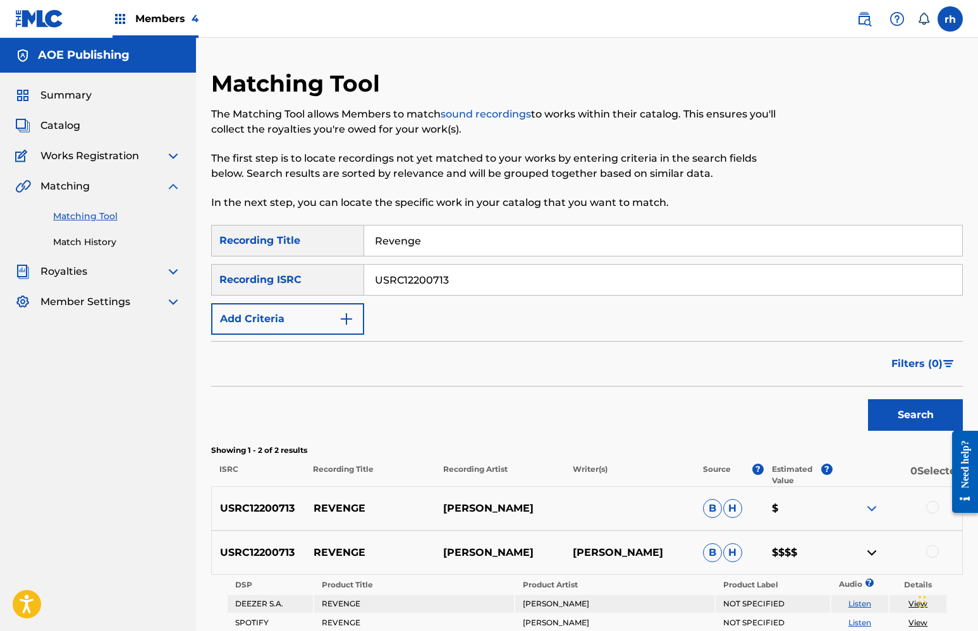
scroll to position [0, 0]
drag, startPoint x: 430, startPoint y: 239, endPoint x: 306, endPoint y: 235, distance: 124.6
click at [307, 236] on div "SearchWithCriteriaf56c95d2-d3b3-4cb1-8cd0-3fe926f28d5a Recording Title Revenge" at bounding box center [586, 241] width 751 height 32
type input "BLB2"
drag, startPoint x: 457, startPoint y: 286, endPoint x: 317, endPoint y: 280, distance: 140.5
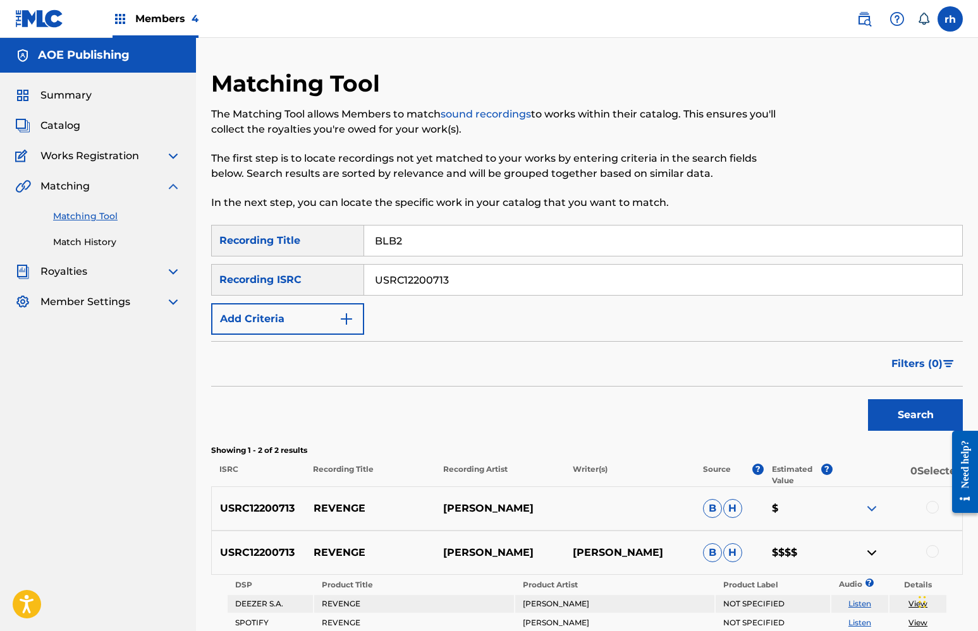
click at [319, 280] on div "SearchWithCriteria86674826-8175-4420-b276-d170b24221cd Recording ISRC USRC12200…" at bounding box center [586, 280] width 751 height 32
paste input "[URL][DOMAIN_NAME]"
type input "[URL][DOMAIN_NAME]"
drag, startPoint x: 802, startPoint y: 281, endPoint x: 328, endPoint y: 293, distance: 474.2
click at [328, 293] on div "SearchWithCriteria86674826-8175-4420-b276-d170b24221cd Recording ISRC [URL][DOM…" at bounding box center [586, 280] width 751 height 32
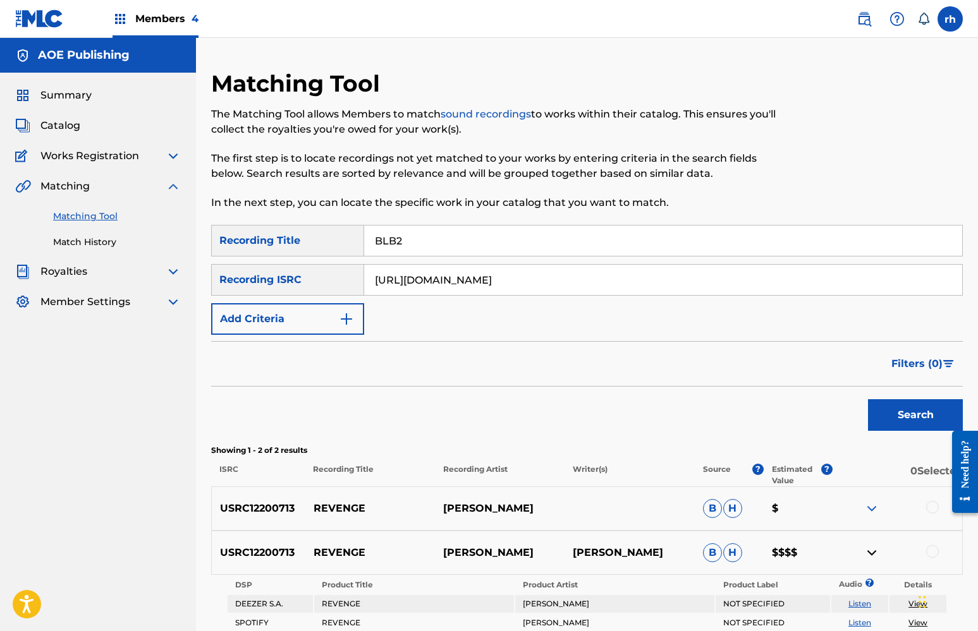
drag, startPoint x: 813, startPoint y: 279, endPoint x: 431, endPoint y: 247, distance: 383.1
click at [433, 249] on div "SearchWithCriteriaf56c95d2-d3b3-4cb1-8cd0-3fe926f28d5a Recording Title BLB2 Sea…" at bounding box center [586, 280] width 751 height 110
paste input "USRC12103327"
type input "USRC12103327"
click at [917, 415] on button "Search" at bounding box center [915, 415] width 95 height 32
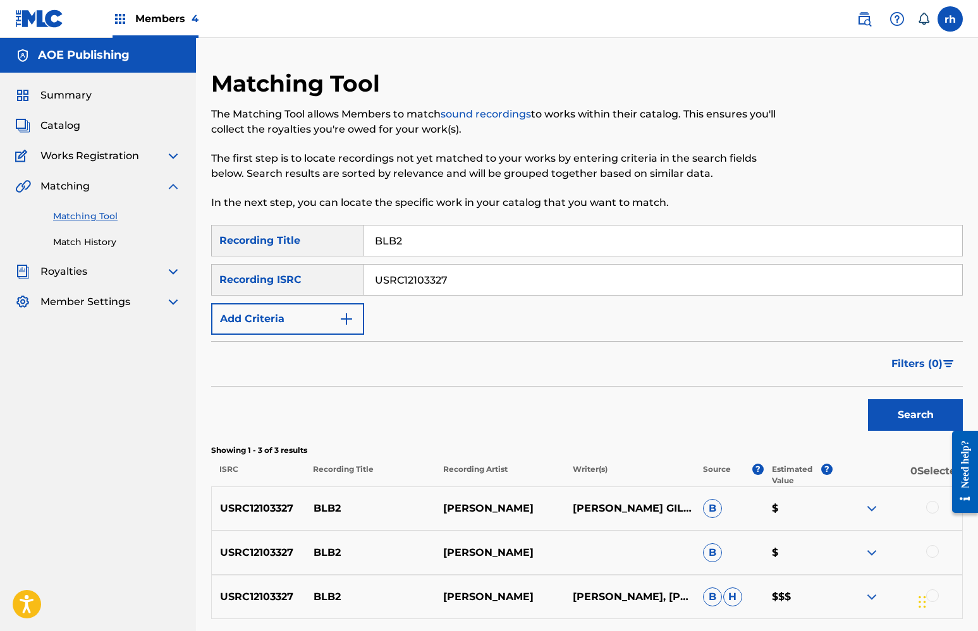
drag, startPoint x: 419, startPoint y: 245, endPoint x: 338, endPoint y: 242, distance: 81.0
click at [339, 242] on div "SearchWithCriteriaf56c95d2-d3b3-4cb1-8cd0-3fe926f28d5a Recording Title BLB2" at bounding box center [586, 241] width 751 height 32
type input "Trip"
drag, startPoint x: 466, startPoint y: 283, endPoint x: 324, endPoint y: 280, distance: 141.6
click at [324, 280] on div "SearchWithCriteria86674826-8175-4420-b276-d170b24221cd Recording ISRC USRC12103…" at bounding box center [586, 280] width 751 height 32
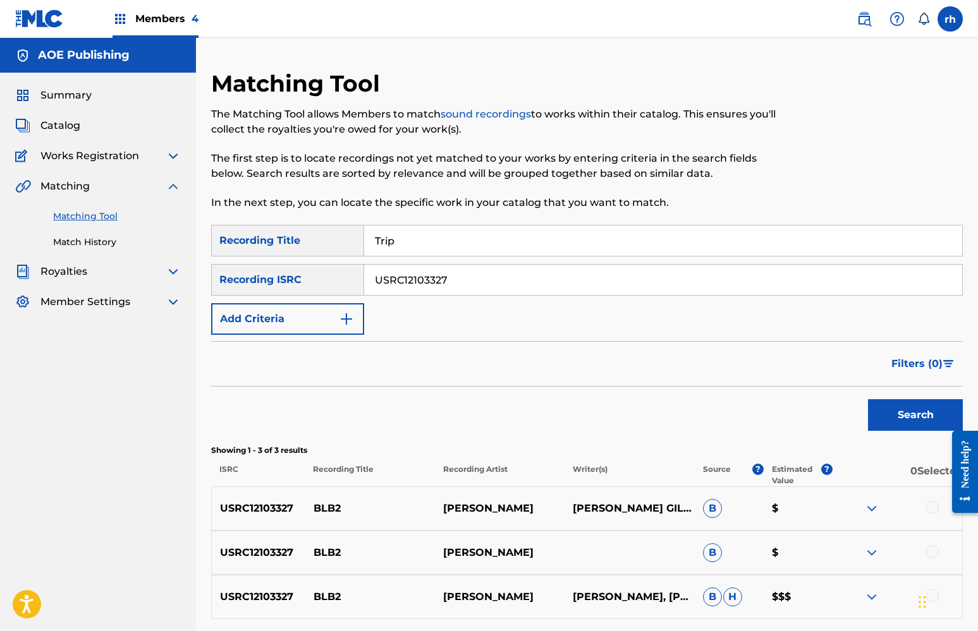
paste input "CA5KR2112941"
type input "CA5KR2112941"
click at [916, 417] on button "Search" at bounding box center [915, 415] width 95 height 32
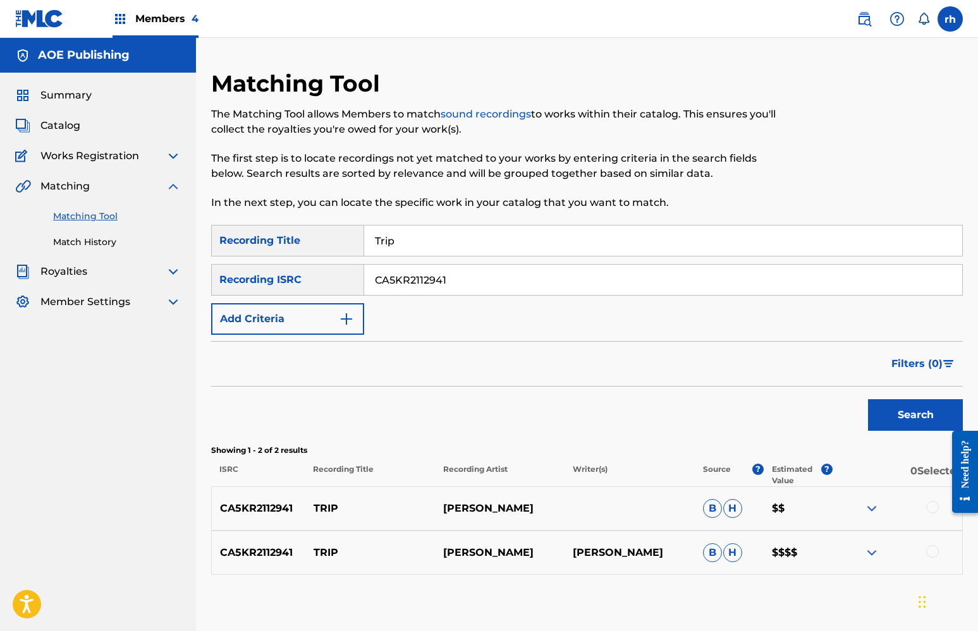
click at [873, 551] on img at bounding box center [871, 552] width 15 height 15
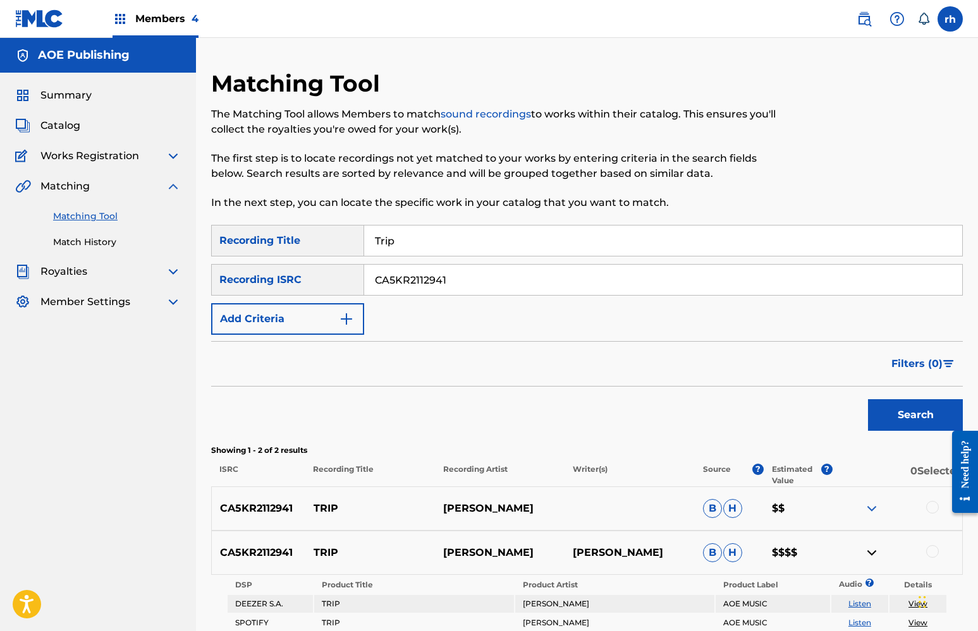
drag, startPoint x: 413, startPoint y: 240, endPoint x: 290, endPoint y: 236, distance: 123.3
click at [293, 236] on div "SearchWithCriteriaf56c95d2-d3b3-4cb1-8cd0-3fe926f28d5a Recording Title Trip" at bounding box center [586, 241] width 751 height 32
drag, startPoint x: 492, startPoint y: 236, endPoint x: 303, endPoint y: 243, distance: 188.5
click at [303, 243] on div "SearchWithCriteriaf56c95d2-d3b3-4cb1-8cd0-3fe926f28d5a Recording Title In The T…" at bounding box center [586, 241] width 751 height 32
type input "Out The Set"
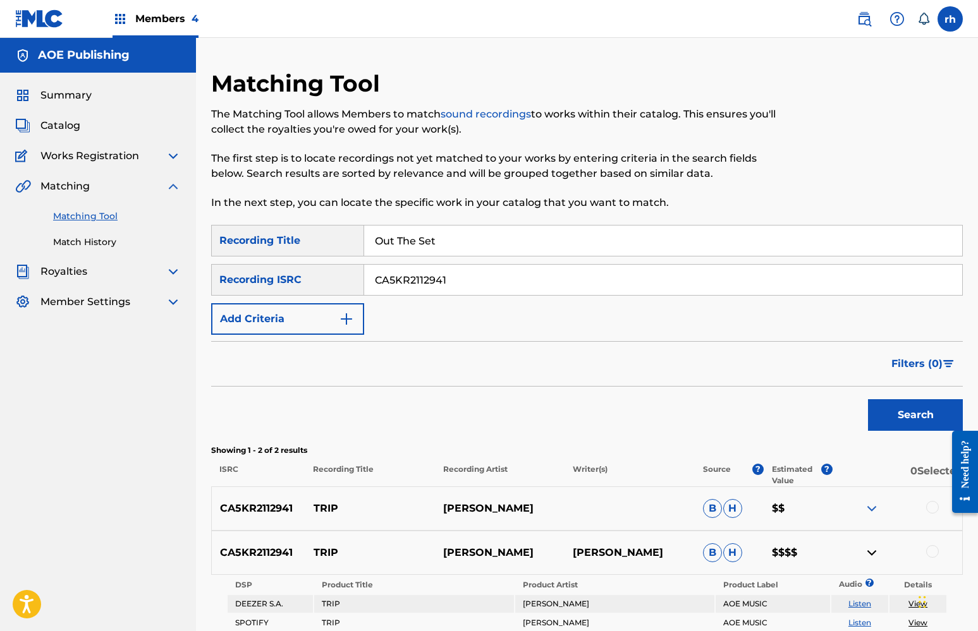
drag, startPoint x: 466, startPoint y: 282, endPoint x: 283, endPoint y: 272, distance: 183.6
click at [286, 272] on div "SearchWithCriteria86674826-8175-4420-b276-d170b24221cd Recording ISRC CA5KR2112…" at bounding box center [586, 280] width 751 height 32
paste input "35"
type input "CA5KR2112935"
click at [903, 414] on button "Search" at bounding box center [915, 415] width 95 height 32
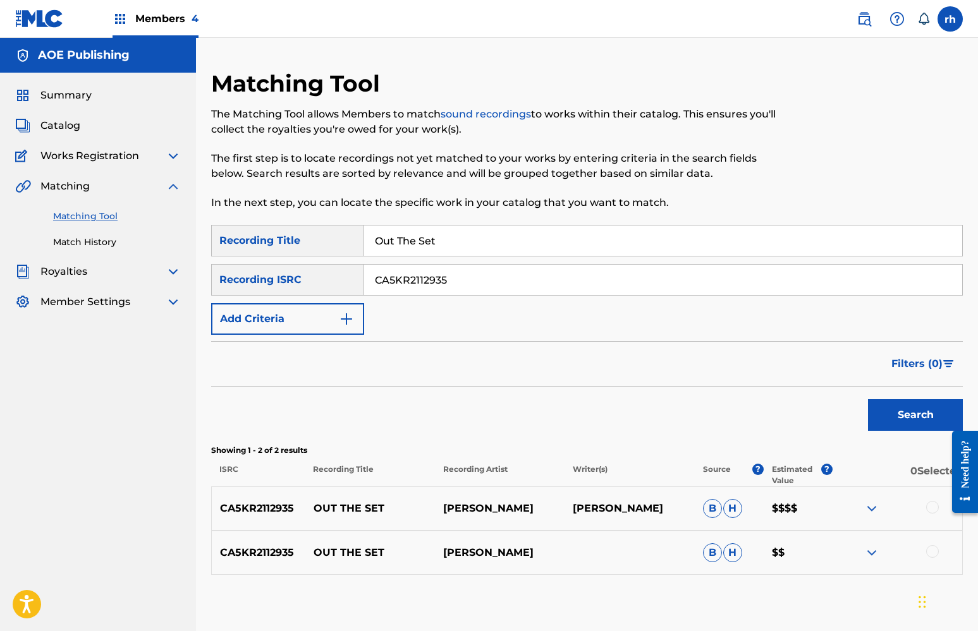
click at [873, 510] on img at bounding box center [871, 508] width 15 height 15
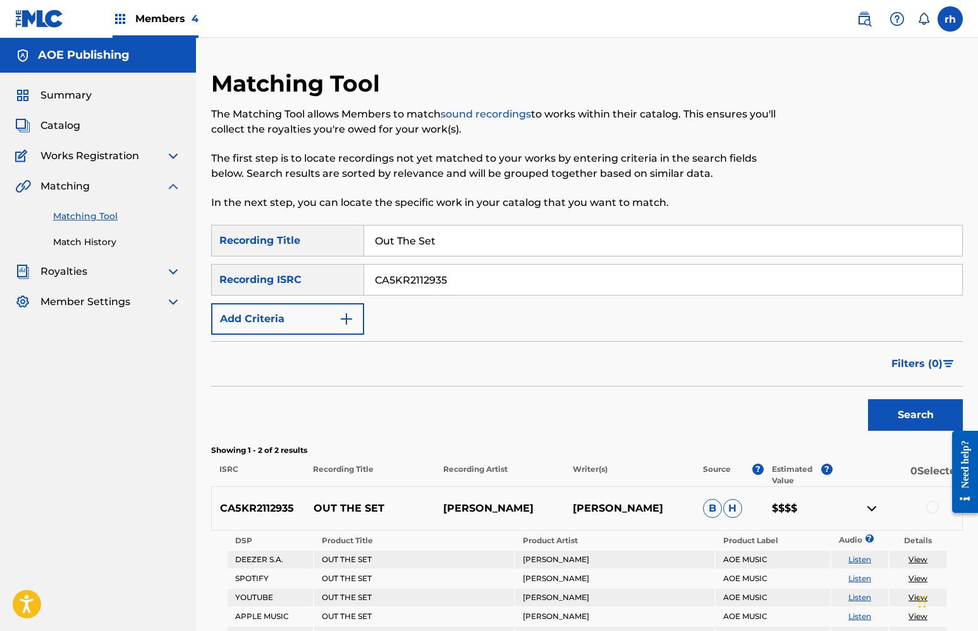
click at [873, 510] on img at bounding box center [871, 508] width 15 height 15
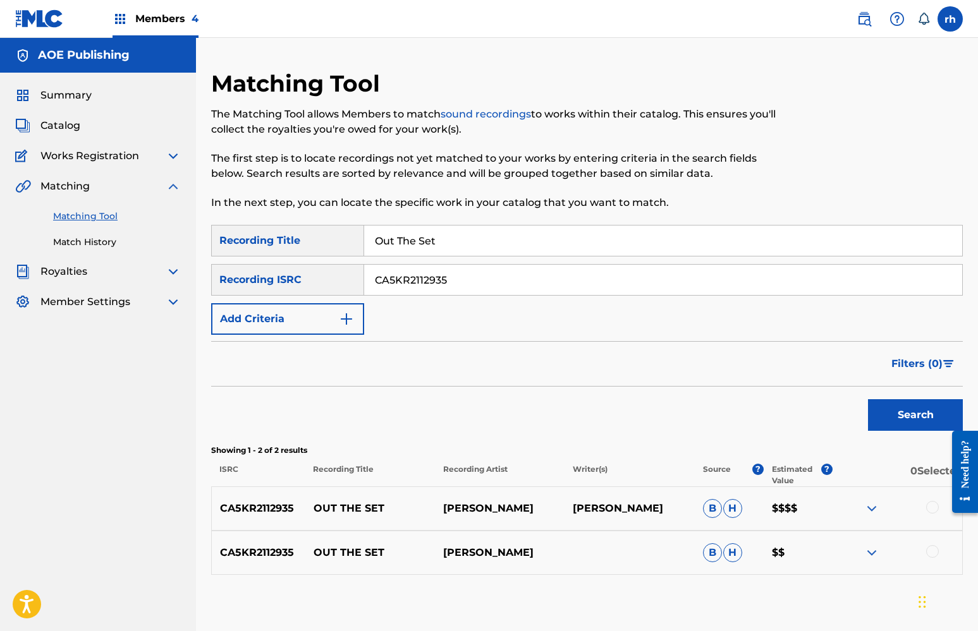
drag, startPoint x: 458, startPoint y: 241, endPoint x: 304, endPoint y: 222, distance: 154.7
click at [307, 222] on div "Matching Tool The Matching Tool allows Members to match sound recordings to wor…" at bounding box center [586, 354] width 751 height 569
type input "Ratchet Pxxsy"
drag, startPoint x: 471, startPoint y: 279, endPoint x: 305, endPoint y: 276, distance: 166.3
click at [305, 276] on div "SearchWithCriteria86674826-8175-4420-b276-d170b24221cd Recording ISRC CA5KR2112…" at bounding box center [586, 280] width 751 height 32
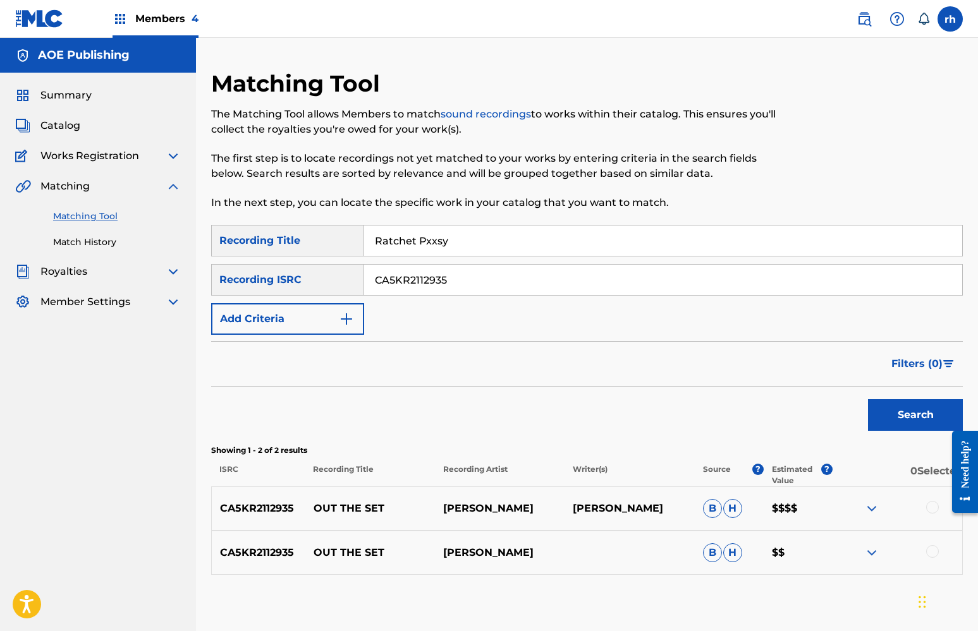
paste input "USUYG1225863"
type input "USUYG1225863"
click at [911, 420] on button "Search" at bounding box center [915, 415] width 95 height 32
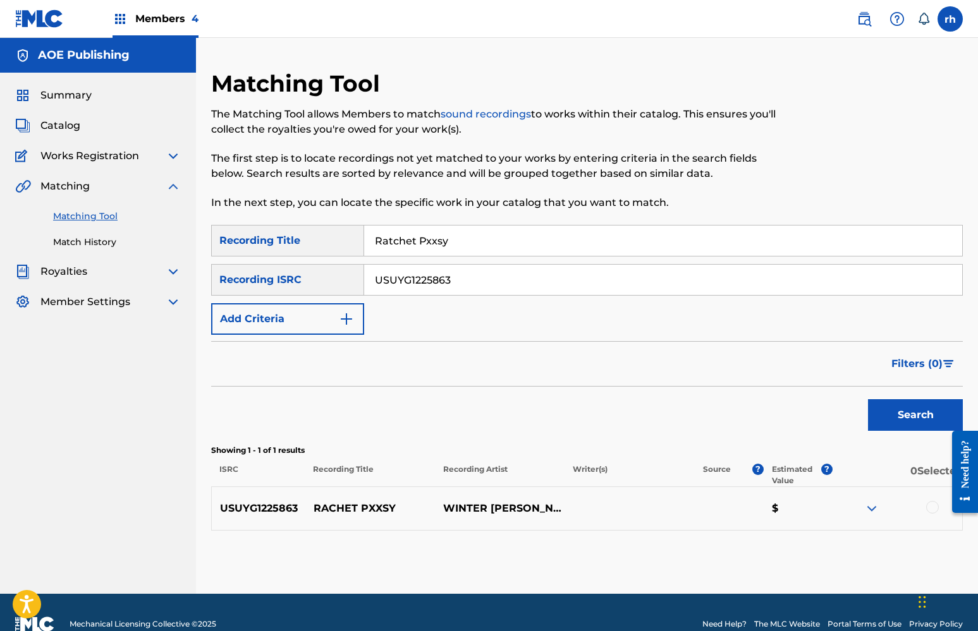
click at [871, 507] on img at bounding box center [871, 508] width 15 height 15
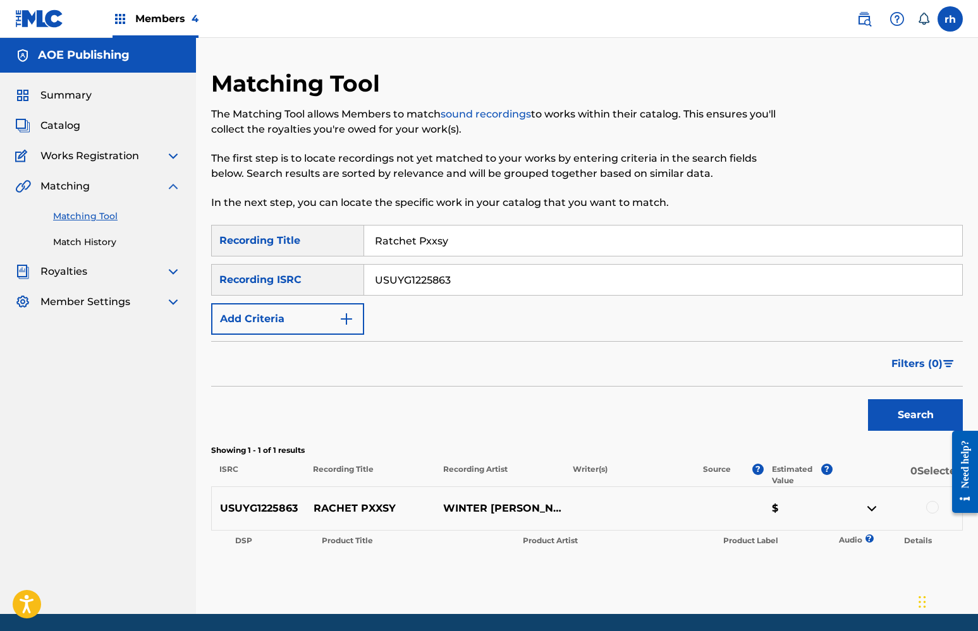
click at [871, 507] on img at bounding box center [871, 508] width 15 height 15
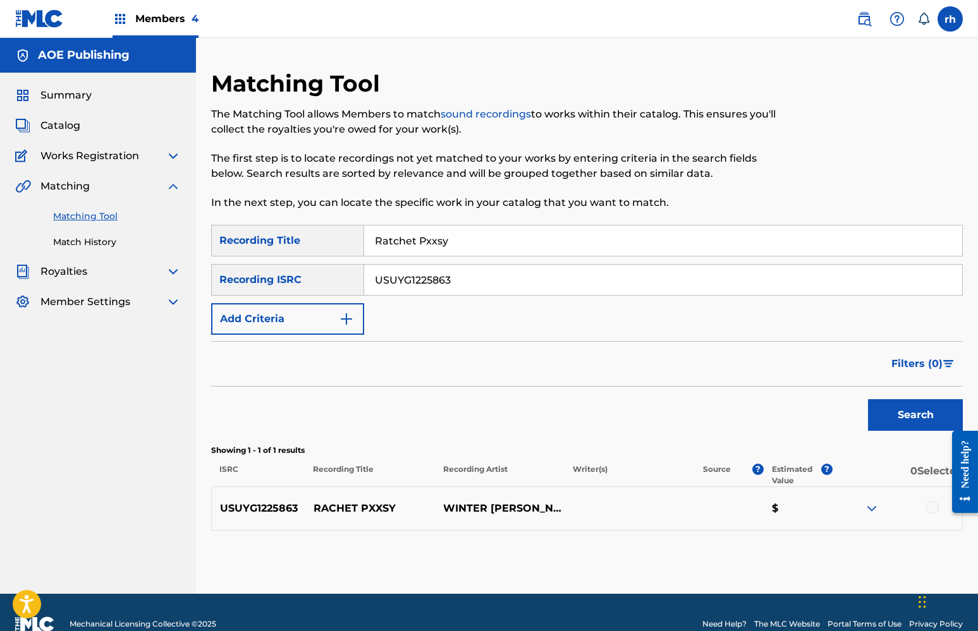
drag, startPoint x: 463, startPoint y: 243, endPoint x: 258, endPoint y: 229, distance: 205.9
click at [259, 229] on div "SearchWithCriteriaf56c95d2-d3b3-4cb1-8cd0-3fe926f28d5a Recording Title Ratchet …" at bounding box center [586, 241] width 751 height 32
type input "Made Of Glass"
drag, startPoint x: 472, startPoint y: 281, endPoint x: 295, endPoint y: 265, distance: 177.7
click at [300, 266] on div "SearchWithCriteria86674826-8175-4420-b276-d170b24221cd Recording ISRC USUYG1225…" at bounding box center [586, 280] width 751 height 32
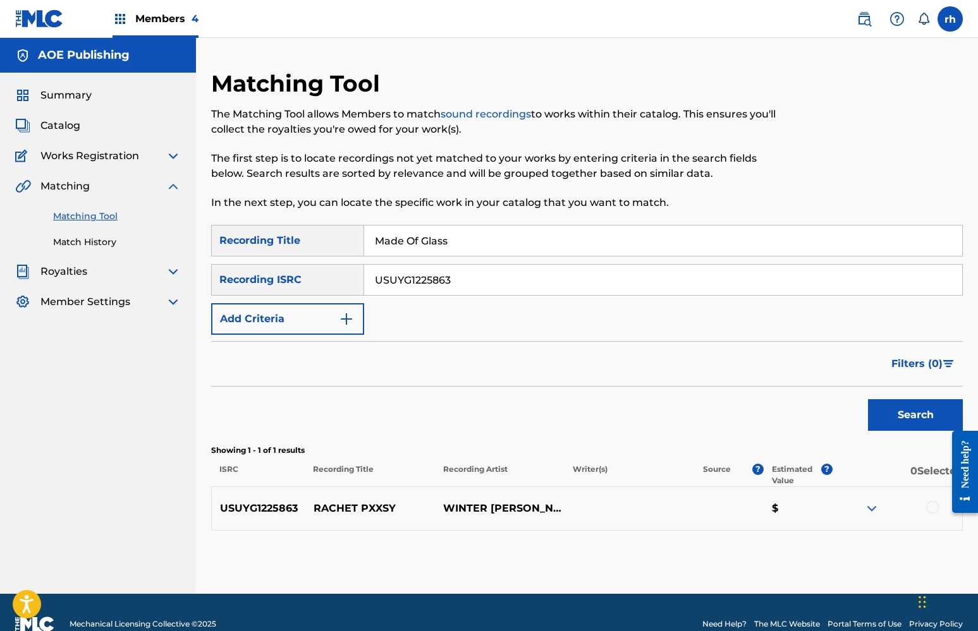
paste input "47"
type input "USUYG1225847"
click at [911, 413] on button "Search" at bounding box center [915, 415] width 95 height 32
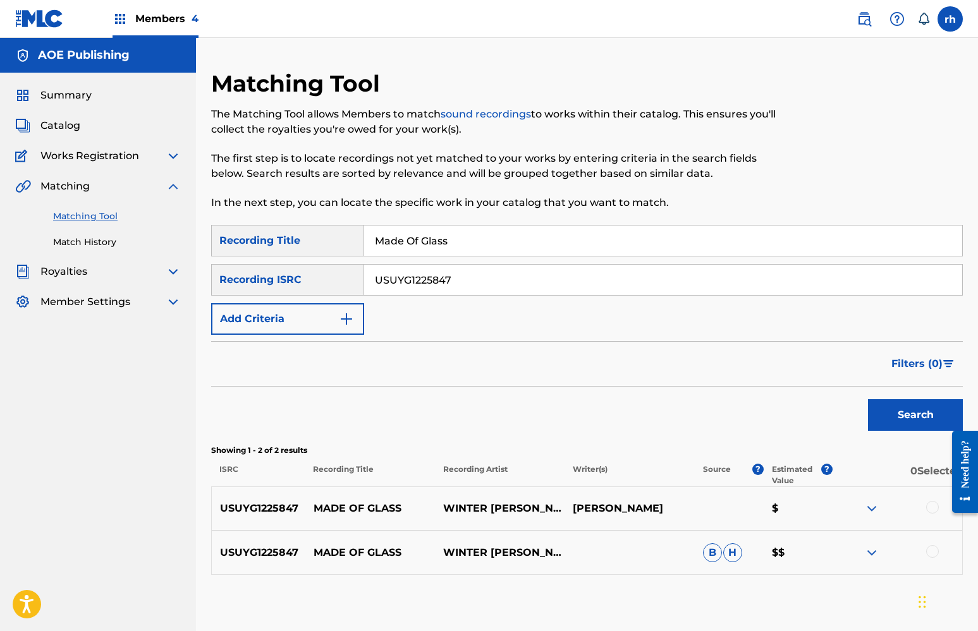
drag, startPoint x: 458, startPoint y: 239, endPoint x: 279, endPoint y: 216, distance: 180.9
click at [280, 217] on div "Matching Tool The Matching Tool allows Members to match sound recordings to wor…" at bounding box center [586, 354] width 751 height 569
type input "Bragging On Me"
drag, startPoint x: 461, startPoint y: 284, endPoint x: 321, endPoint y: 277, distance: 140.5
click at [322, 277] on div "SearchWithCriteria86674826-8175-4420-b276-d170b24221cd Recording ISRC USUYG1225…" at bounding box center [586, 280] width 751 height 32
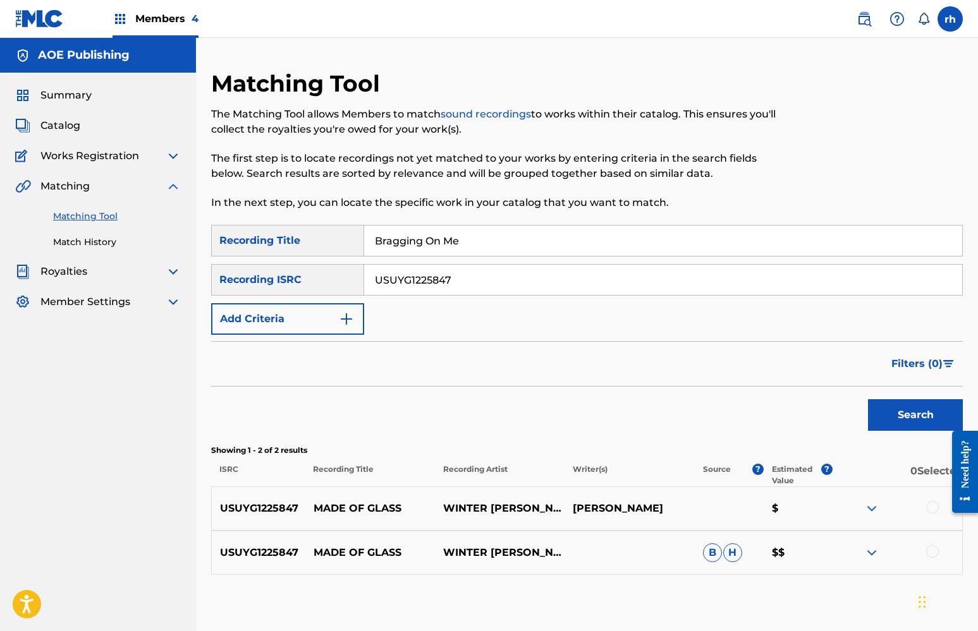
paste input "HM82594252"
type input "USHM82594252"
click at [909, 411] on button "Search" at bounding box center [915, 415] width 95 height 32
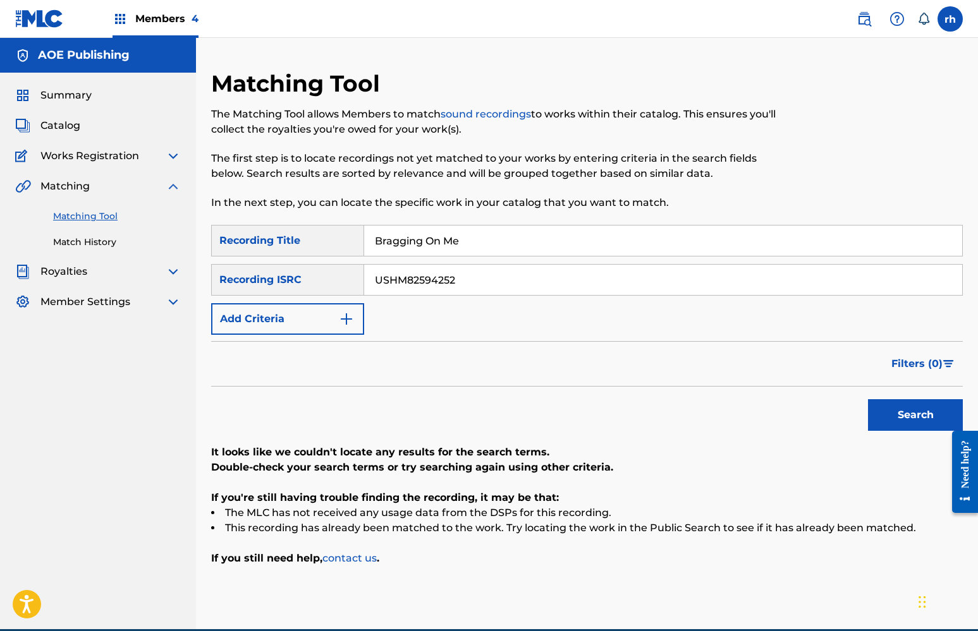
click at [63, 125] on span "Catalog" at bounding box center [60, 125] width 40 height 15
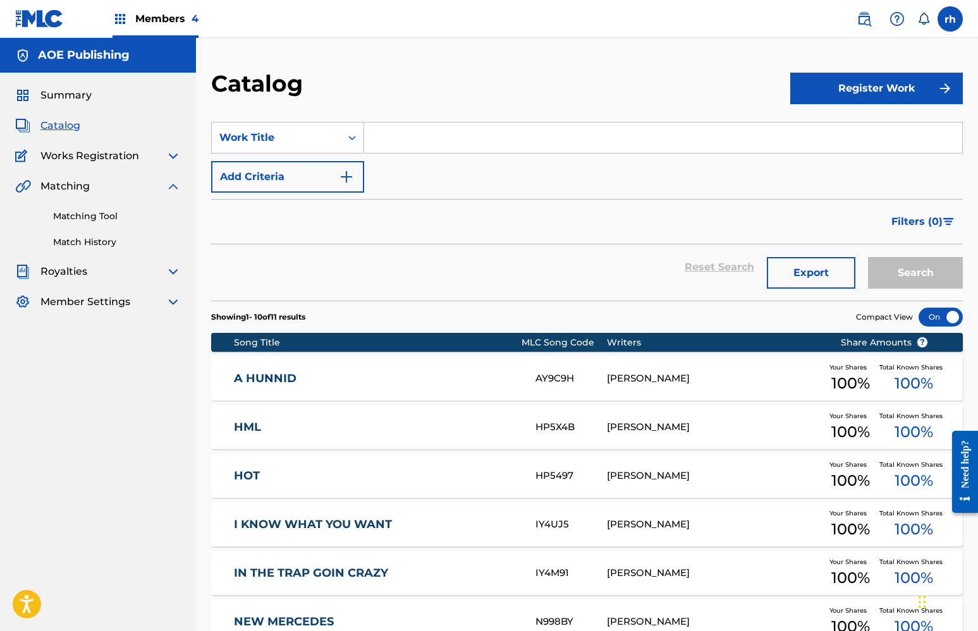
click at [889, 88] on button "Register Work" at bounding box center [876, 89] width 173 height 32
click at [839, 128] on link "Individual" at bounding box center [876, 129] width 173 height 30
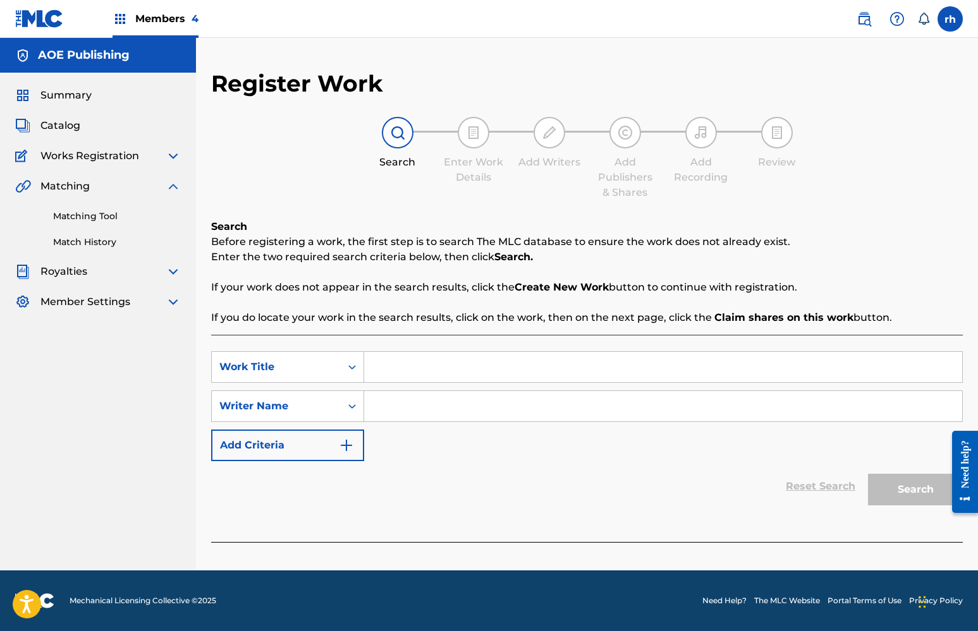
click at [523, 370] on input "Search Form" at bounding box center [663, 367] width 598 height 30
type input "v"
click at [529, 414] on input "Search Form" at bounding box center [663, 406] width 598 height 30
click at [913, 488] on button "Search" at bounding box center [915, 490] width 95 height 32
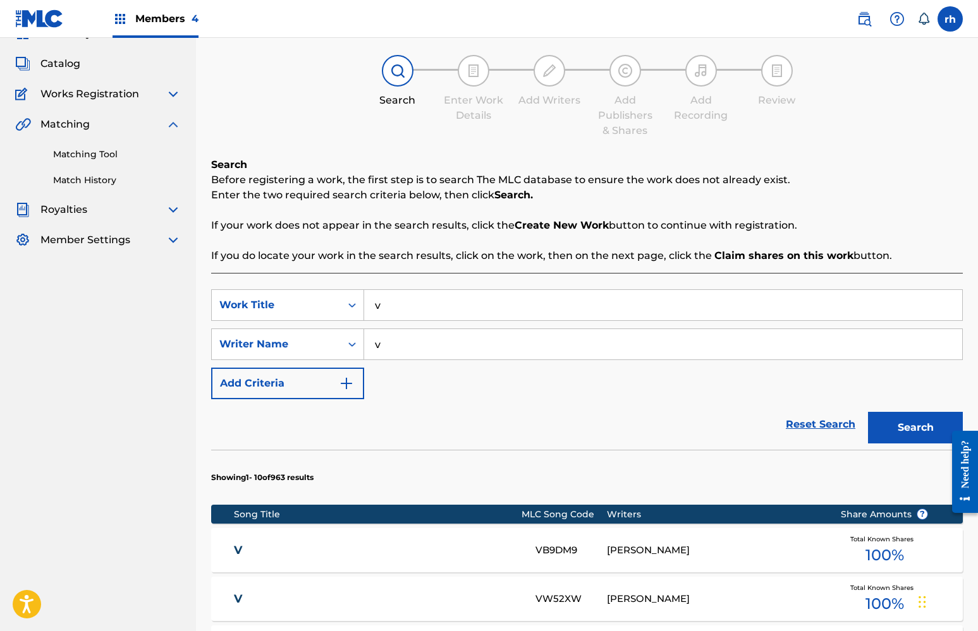
scroll to position [38, 0]
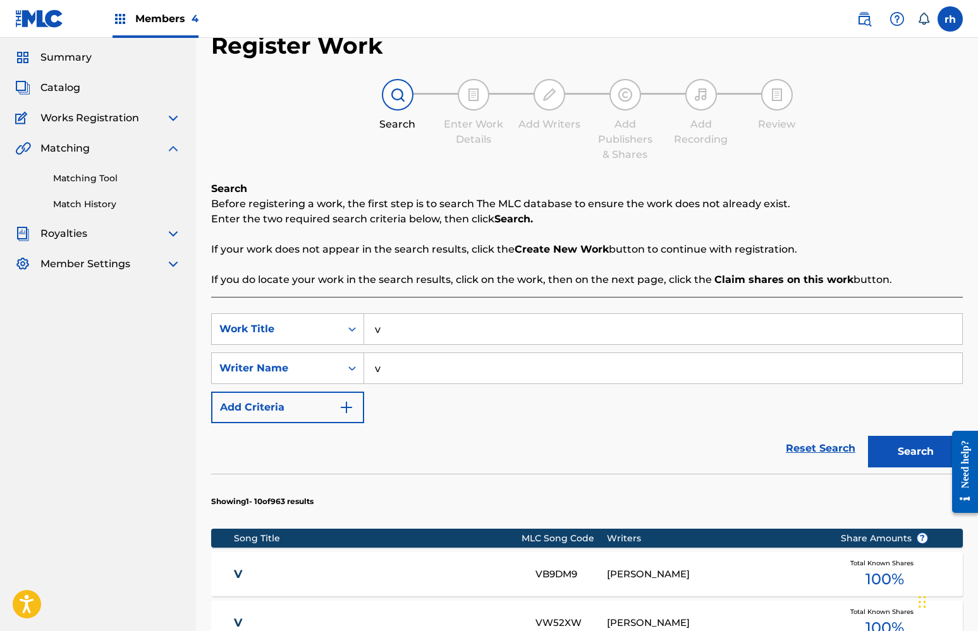
click at [477, 370] on input "v" at bounding box center [663, 368] width 598 height 30
type input "vert"
click at [901, 453] on button "Search" at bounding box center [915, 452] width 95 height 32
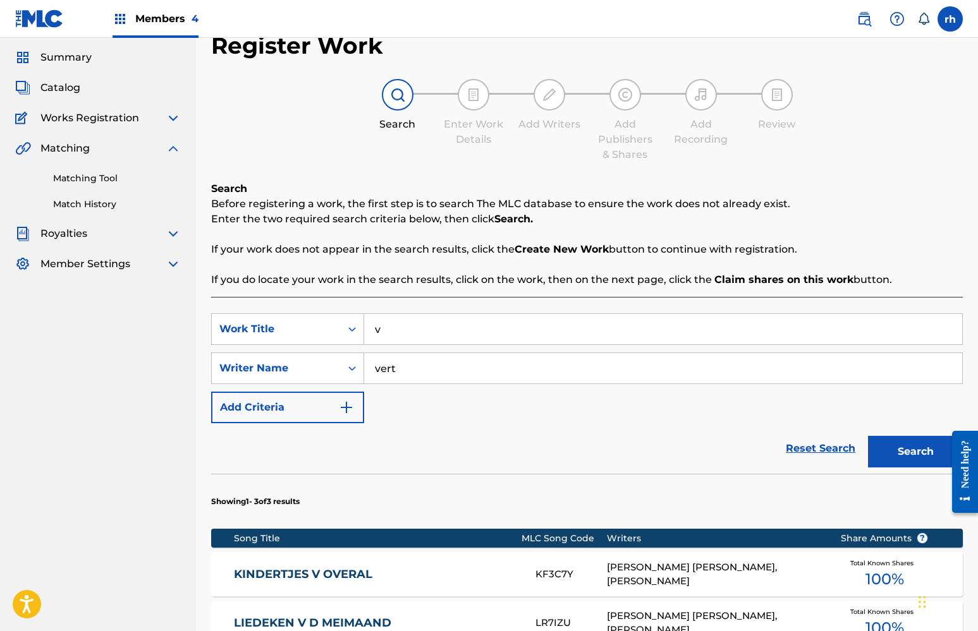
click at [535, 331] on input "v" at bounding box center [663, 329] width 598 height 30
type input "vfgg"
click at [906, 449] on button "Search" at bounding box center [915, 452] width 95 height 32
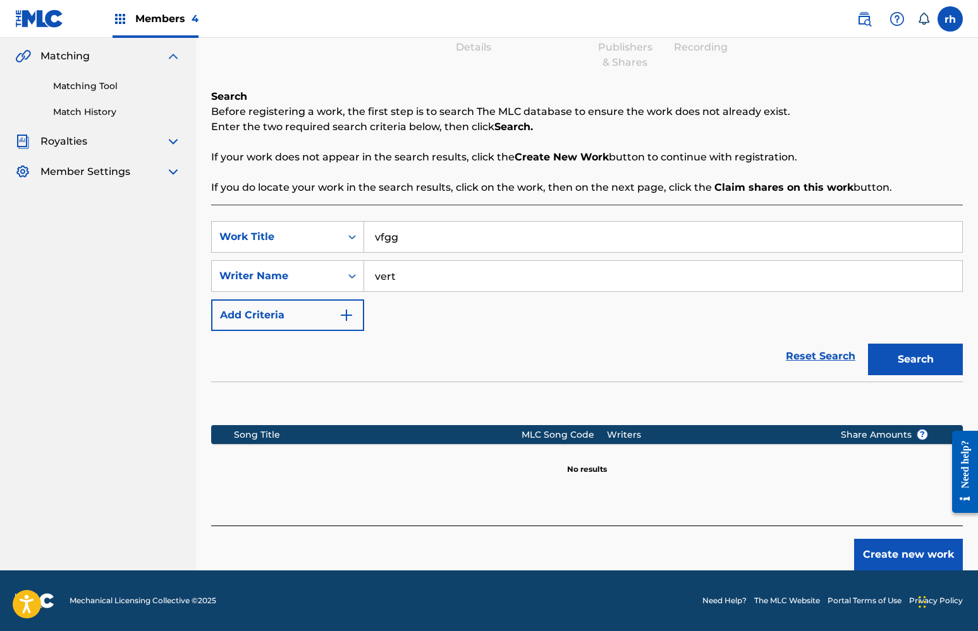
scroll to position [130, 0]
click at [903, 558] on button "Create new work" at bounding box center [908, 555] width 109 height 32
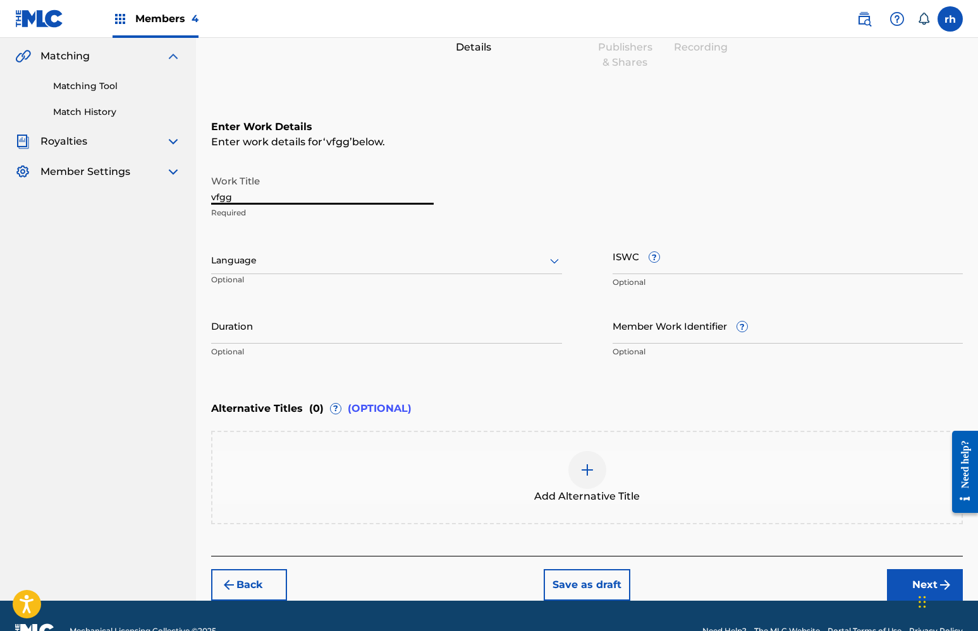
drag, startPoint x: 270, startPoint y: 193, endPoint x: 128, endPoint y: 190, distance: 141.6
click at [130, 190] on main "AOE Publishing Summary Catalog Works Registration Claiming Tool Individual Regi…" at bounding box center [489, 254] width 978 height 693
click at [265, 197] on input "What's My name" at bounding box center [322, 187] width 222 height 36
type input "What's My Name"
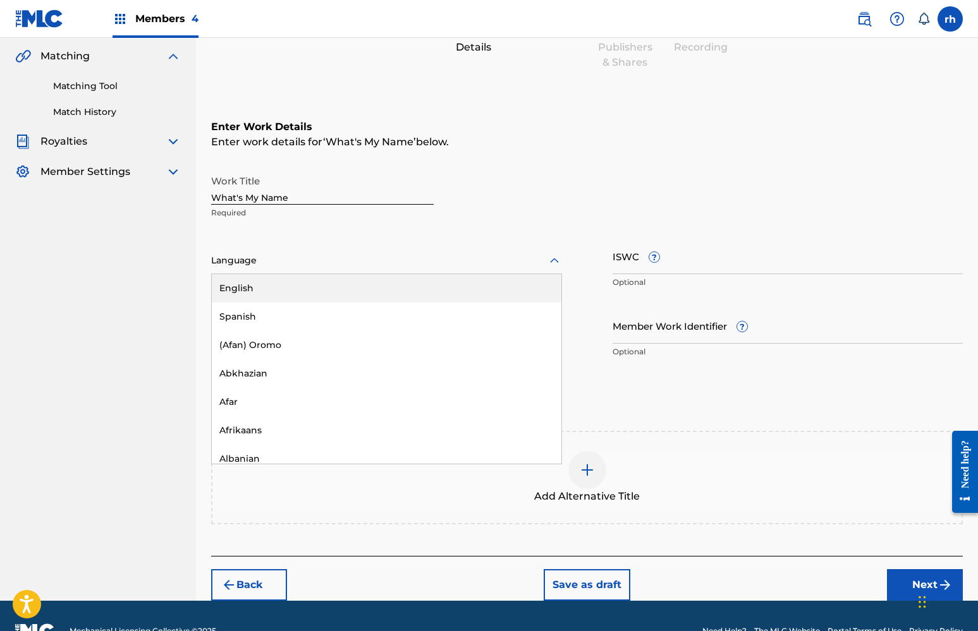
click at [284, 260] on div at bounding box center [386, 261] width 351 height 16
click at [289, 287] on div "English" at bounding box center [387, 288] width 350 height 28
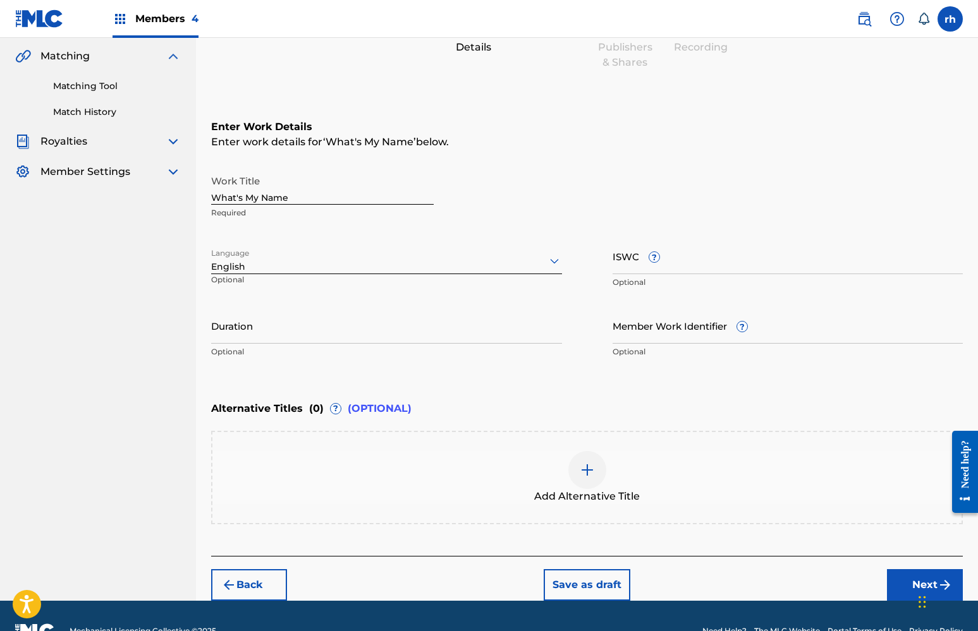
click at [911, 583] on button "Next" at bounding box center [925, 585] width 76 height 32
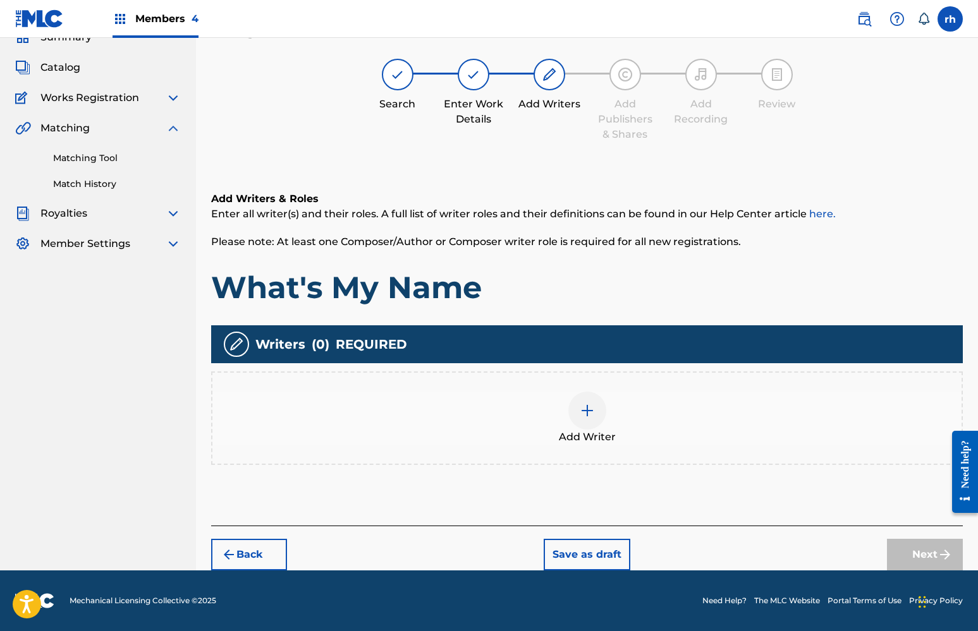
scroll to position [58, 0]
click at [588, 421] on div at bounding box center [587, 411] width 38 height 38
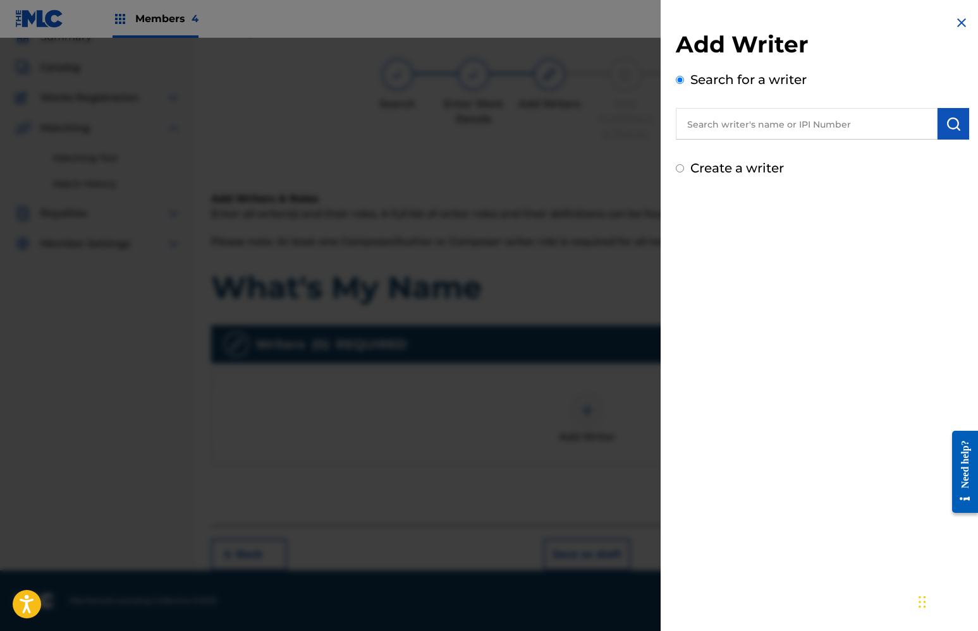
click at [765, 166] on label "Create a writer" at bounding box center [737, 168] width 94 height 15
radio input "true"
click at [684, 166] on input "Create a writer" at bounding box center [680, 168] width 8 height 8
radio input "false"
radio input "true"
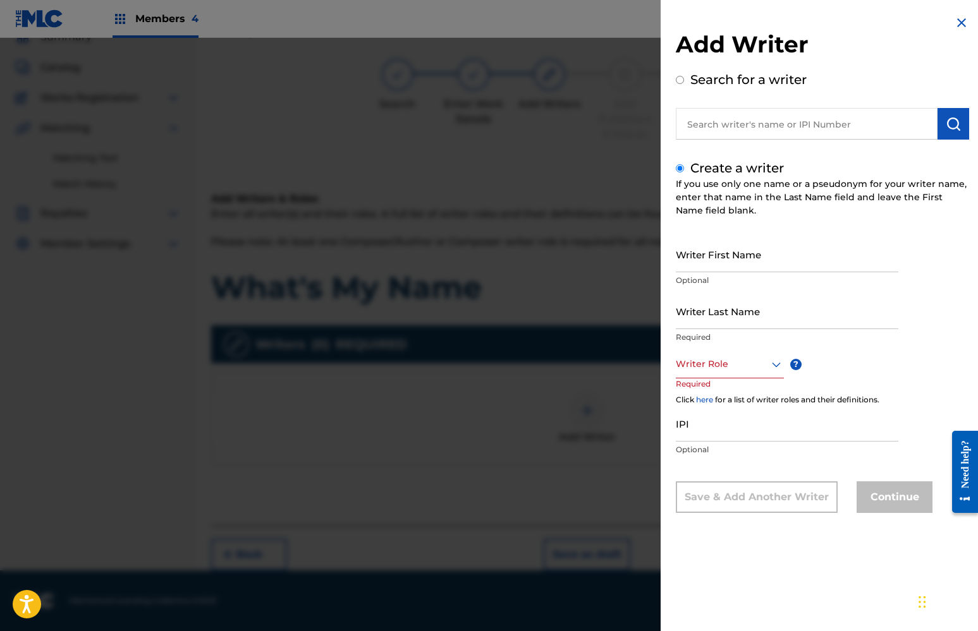
click at [746, 263] on input "Writer First Name" at bounding box center [787, 254] width 222 height 36
type input "Khaliyah"
click at [718, 325] on input "Writer Last Name" at bounding box center [787, 311] width 222 height 36
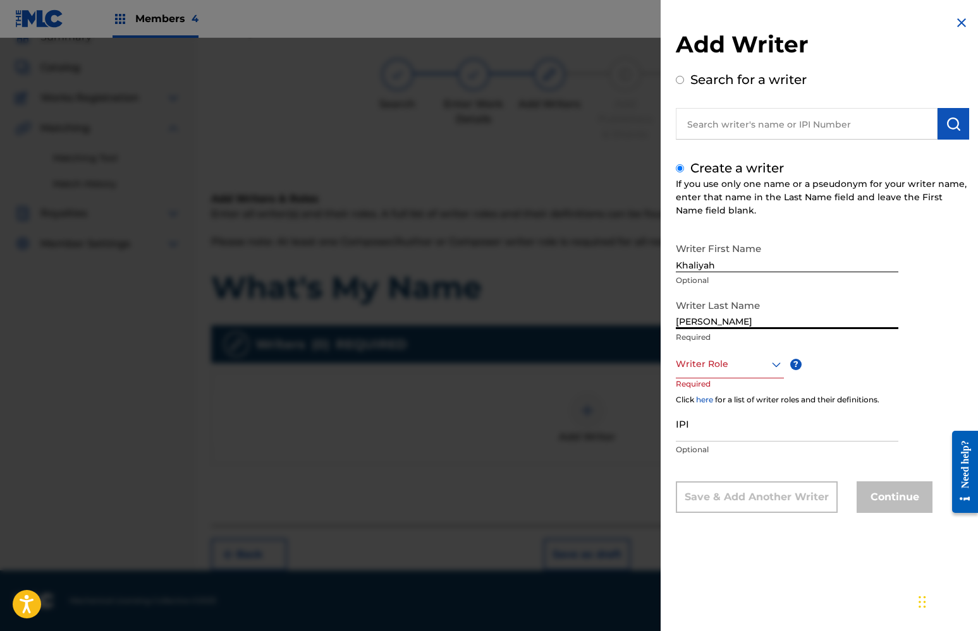
type input "[PERSON_NAME]"
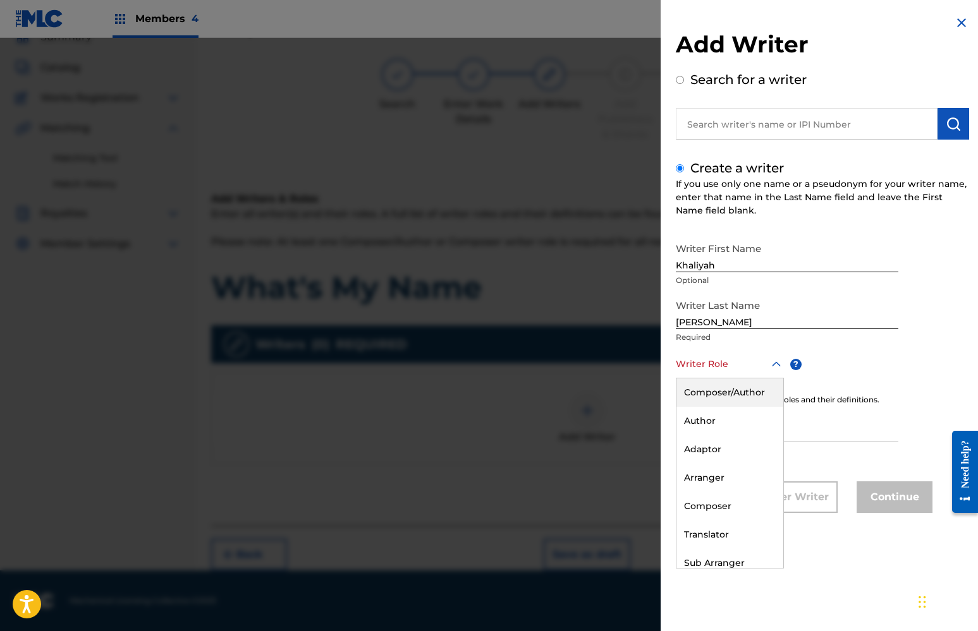
click at [774, 372] on icon at bounding box center [776, 364] width 15 height 15
click at [763, 392] on div "Composer/Author" at bounding box center [729, 393] width 107 height 28
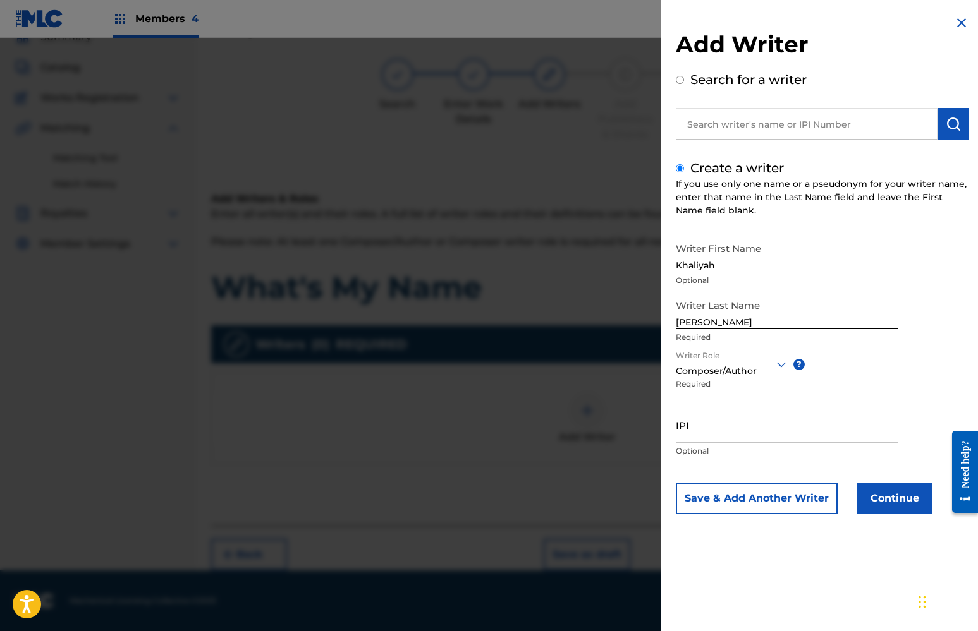
click at [704, 433] on input "IPI" at bounding box center [787, 425] width 222 height 36
paste input "01112298292"
type input "01112298292"
click at [894, 497] on button "Continue" at bounding box center [894, 499] width 76 height 32
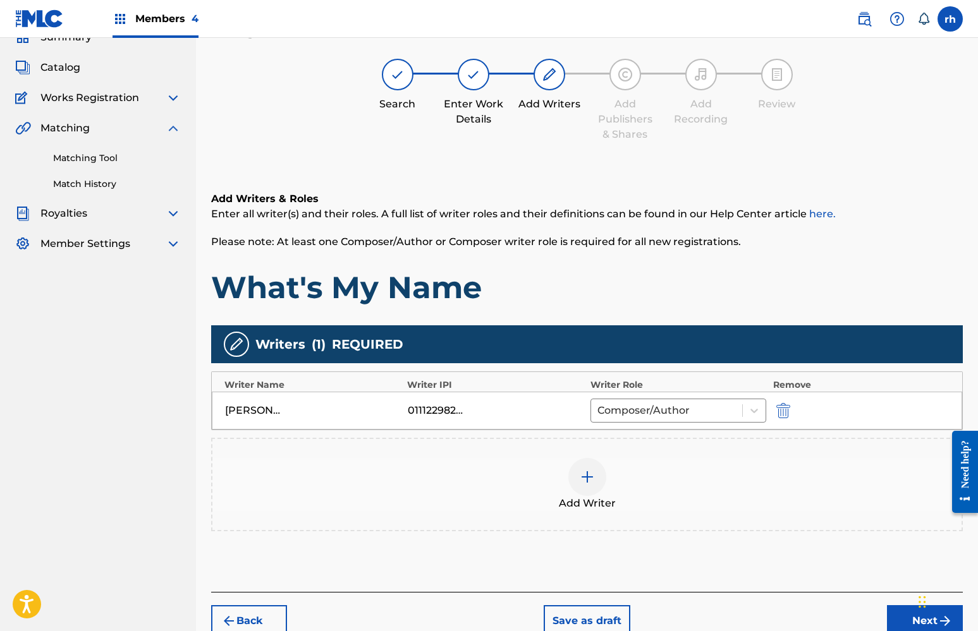
click at [911, 624] on button "Next" at bounding box center [925, 621] width 76 height 32
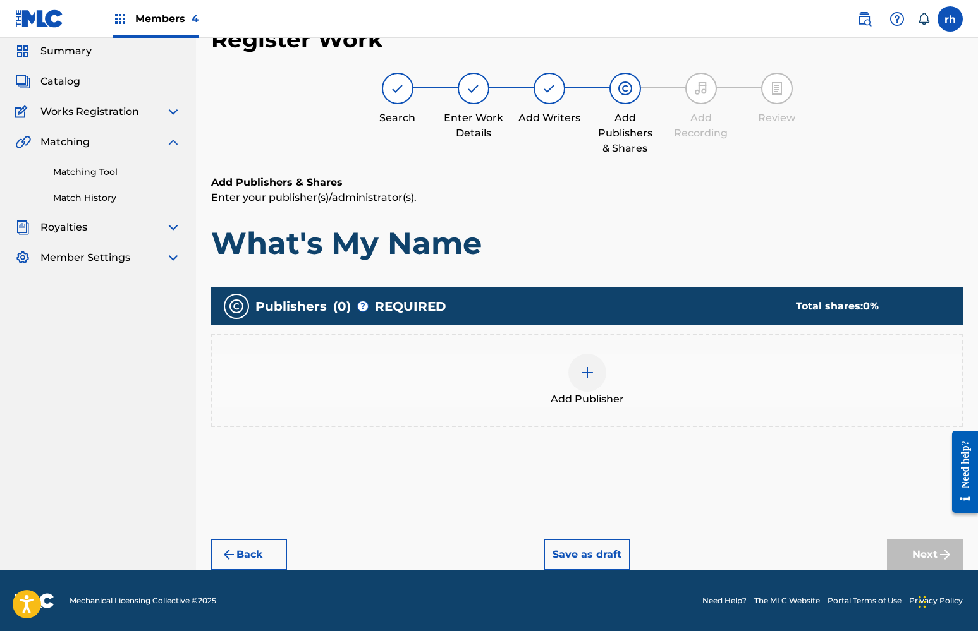
click at [576, 379] on div at bounding box center [587, 373] width 38 height 38
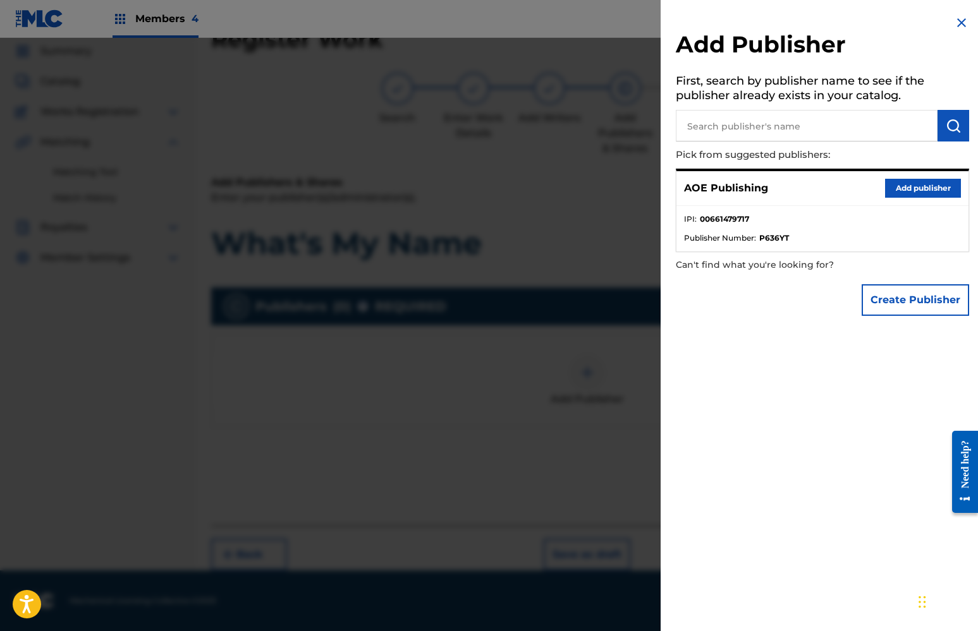
click at [928, 188] on button "Add publisher" at bounding box center [923, 188] width 76 height 19
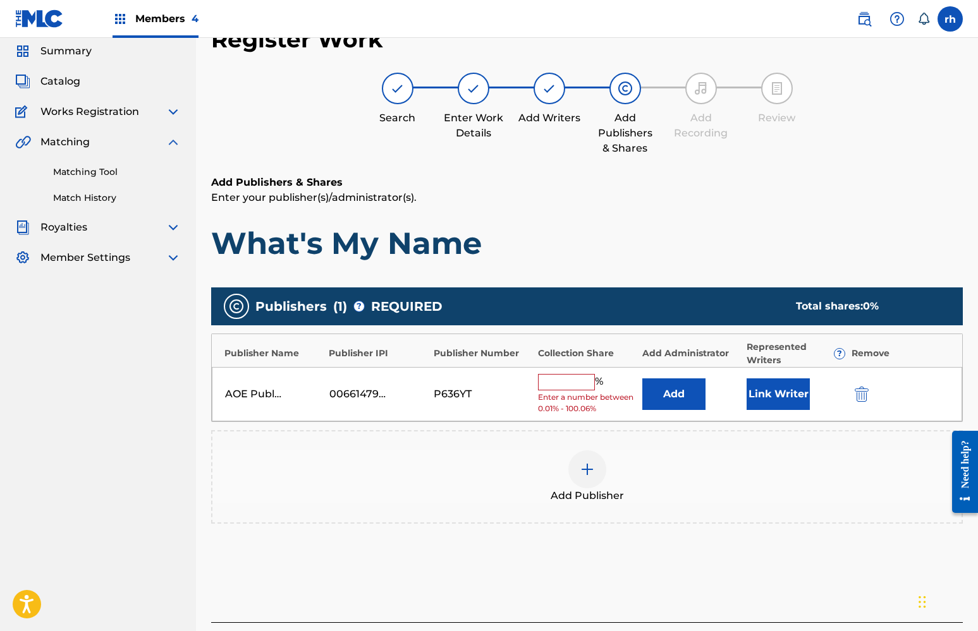
click at [568, 377] on input "text" at bounding box center [566, 382] width 57 height 16
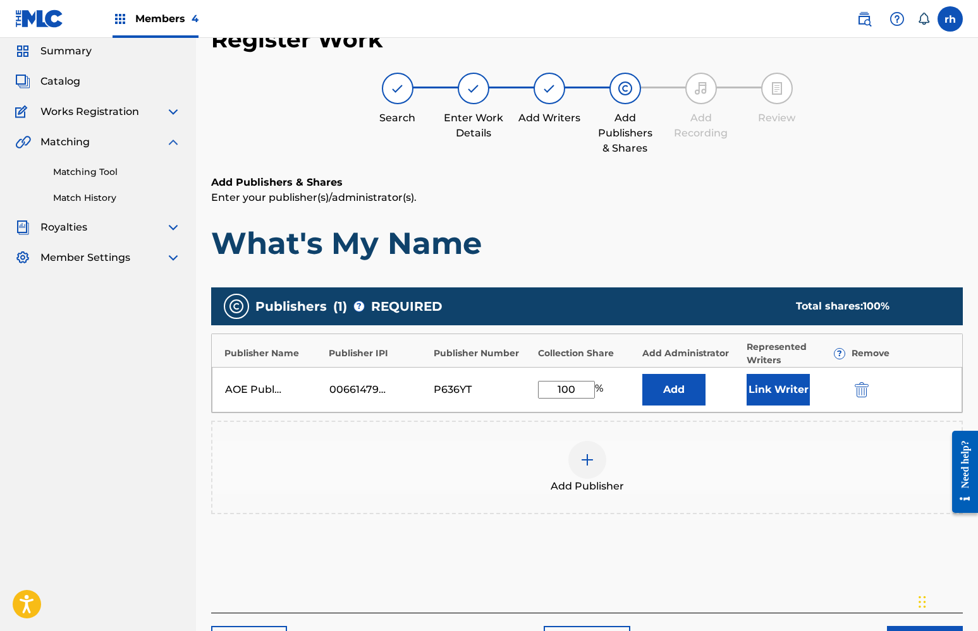
type input "100"
click at [767, 393] on button "Link Writer" at bounding box center [777, 390] width 63 height 32
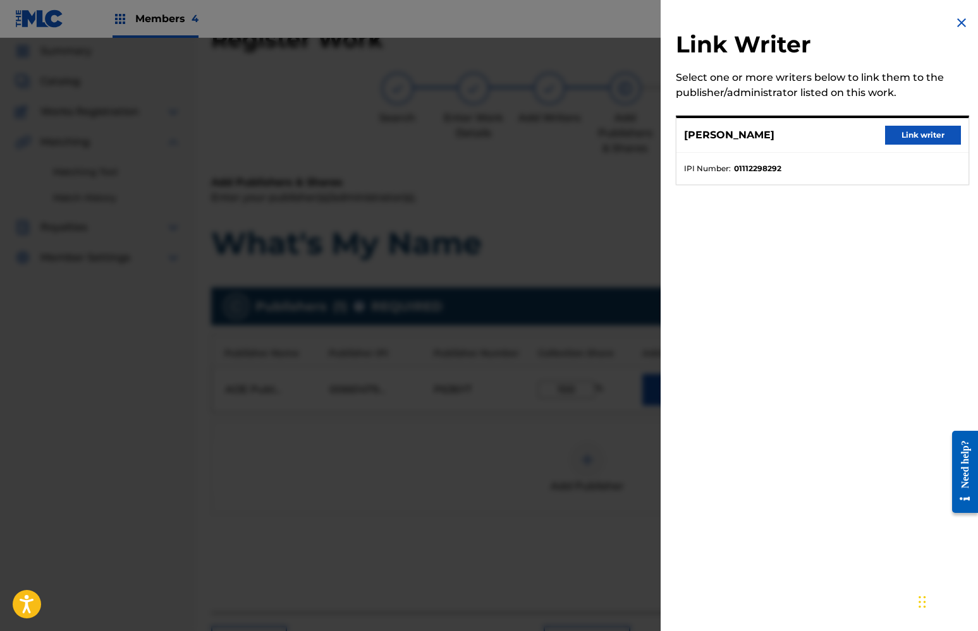
click at [914, 138] on button "Link writer" at bounding box center [923, 135] width 76 height 19
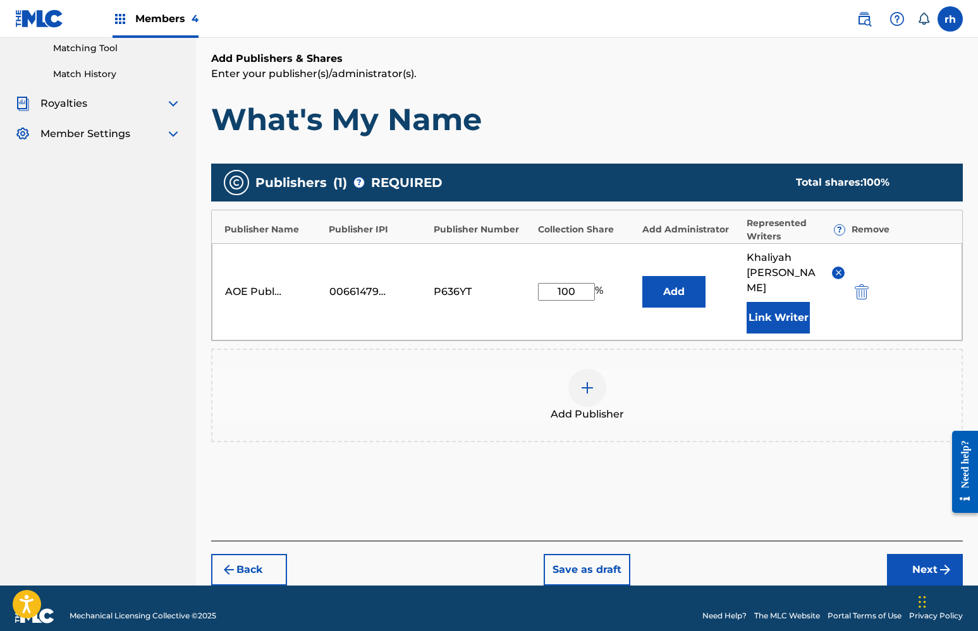
click at [911, 554] on button "Next" at bounding box center [925, 570] width 76 height 32
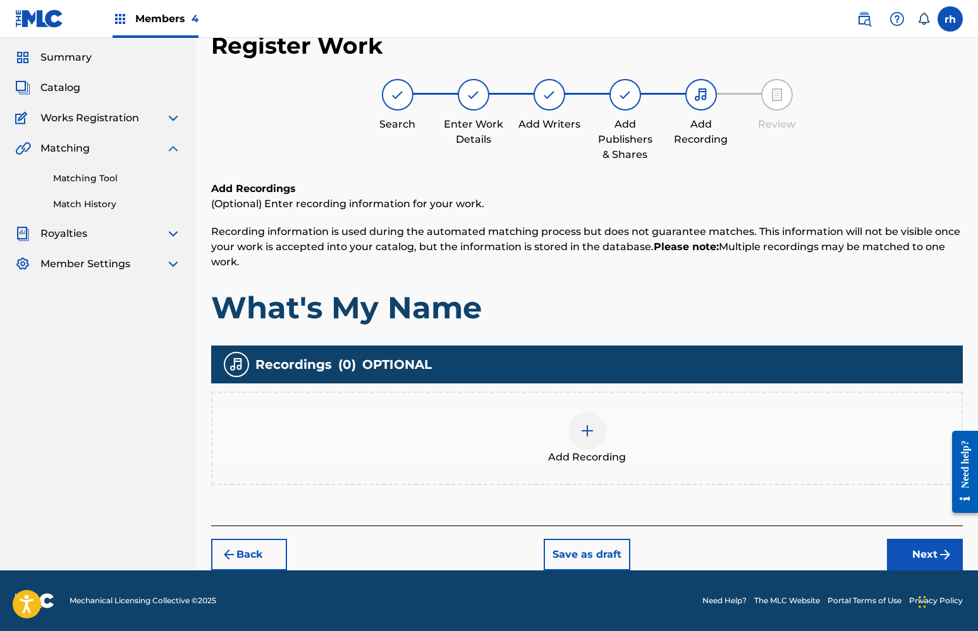
scroll to position [38, 0]
click at [914, 554] on button "Next" at bounding box center [925, 555] width 76 height 32
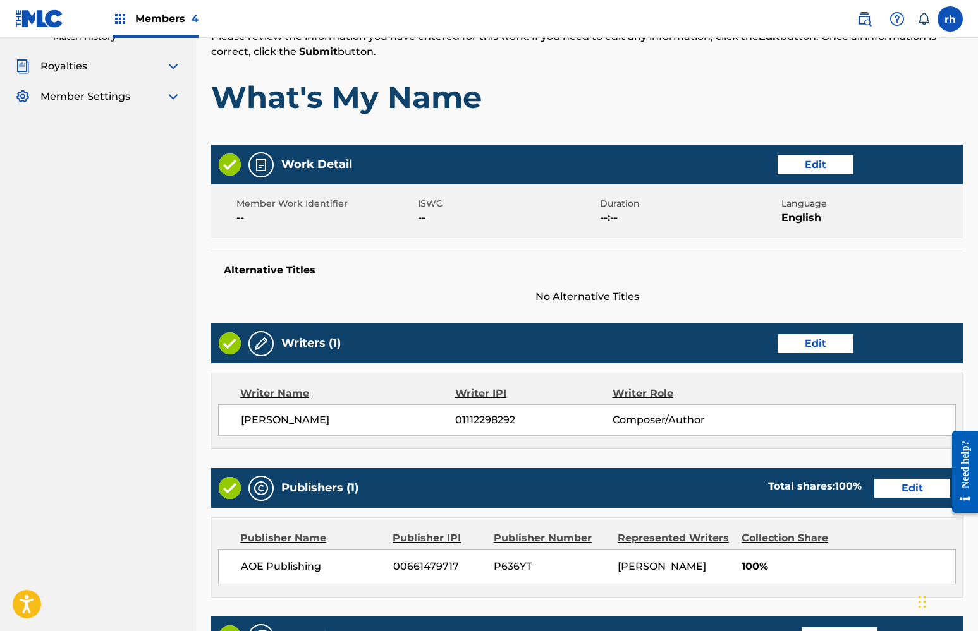
scroll to position [204, 0]
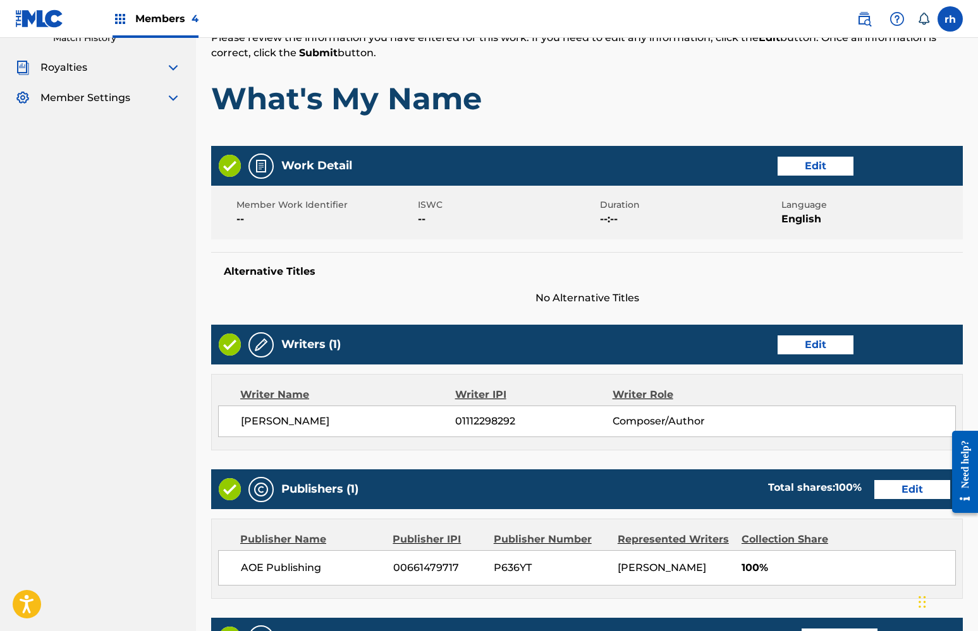
click at [811, 172] on button "Edit" at bounding box center [815, 166] width 76 height 19
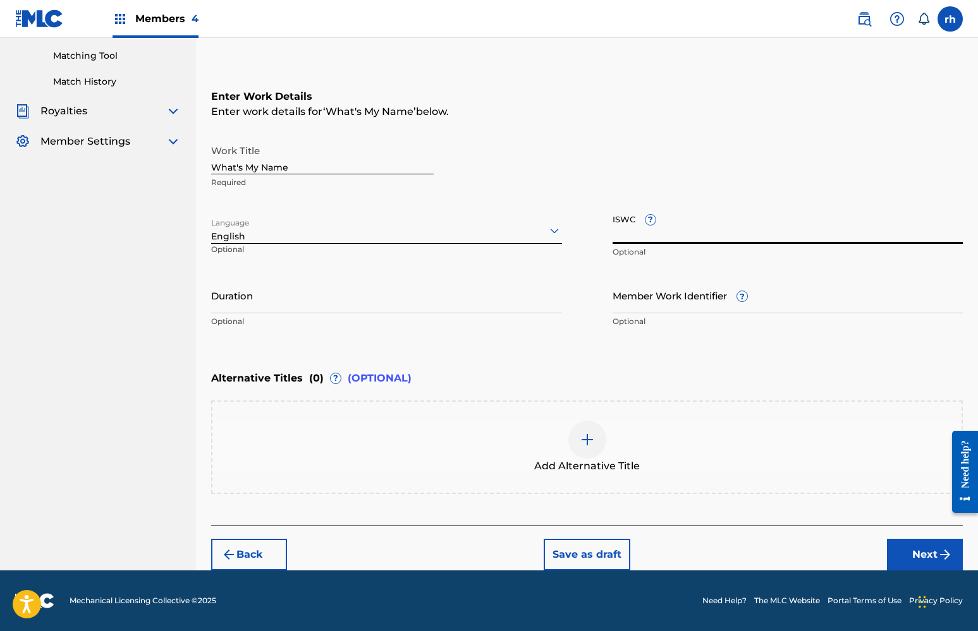
click at [673, 234] on input "ISWC ?" at bounding box center [787, 226] width 351 height 36
paste input "T3202275609"
type input "T3202275609"
click at [928, 551] on button "Next" at bounding box center [925, 555] width 76 height 32
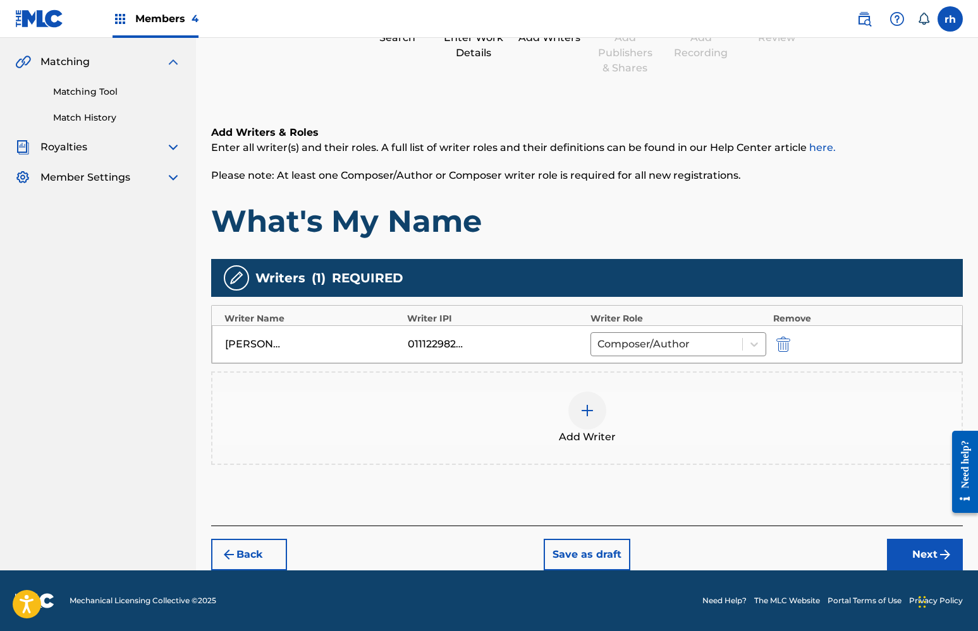
click at [922, 551] on button "Next" at bounding box center [925, 555] width 76 height 32
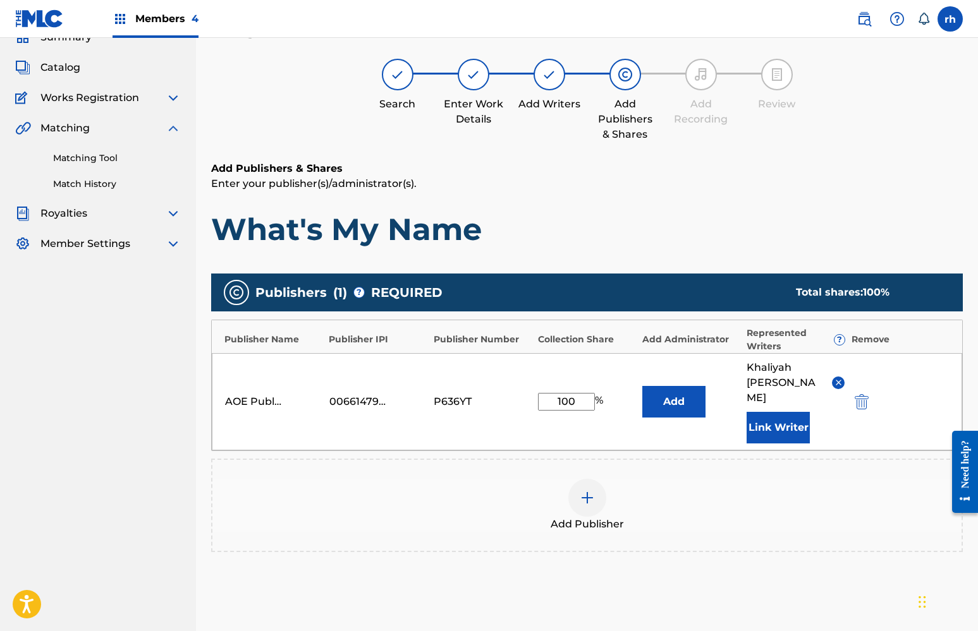
scroll to position [57, 0]
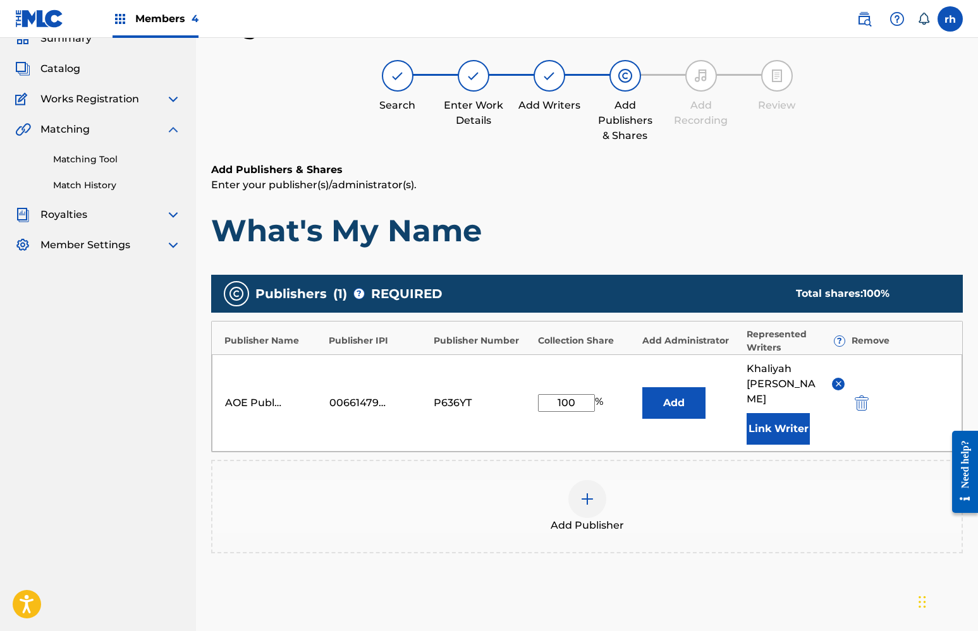
click at [922, 556] on div "Publishers ( 1 ) ? REQUIRED Total shares: 100 % Publisher Name Publisher IPI Pu…" at bounding box center [586, 433] width 751 height 328
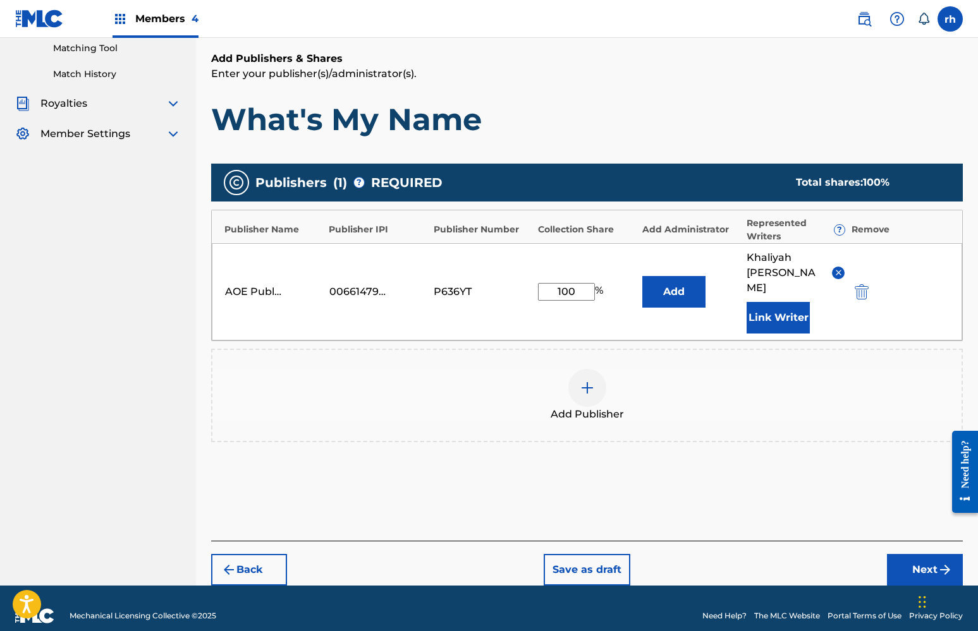
click at [927, 556] on button "Next" at bounding box center [925, 570] width 76 height 32
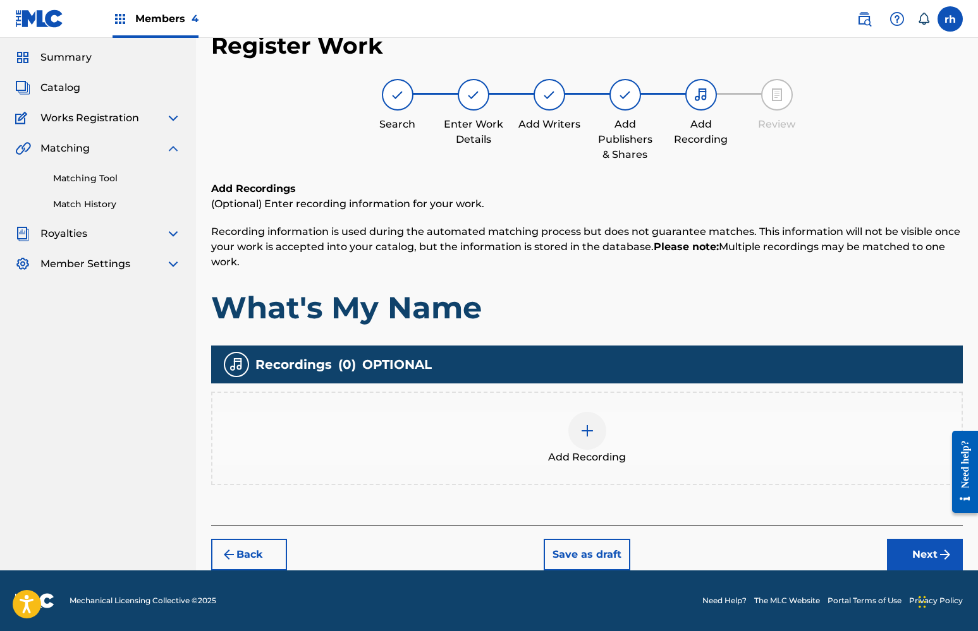
click at [923, 552] on button "Next" at bounding box center [925, 555] width 76 height 32
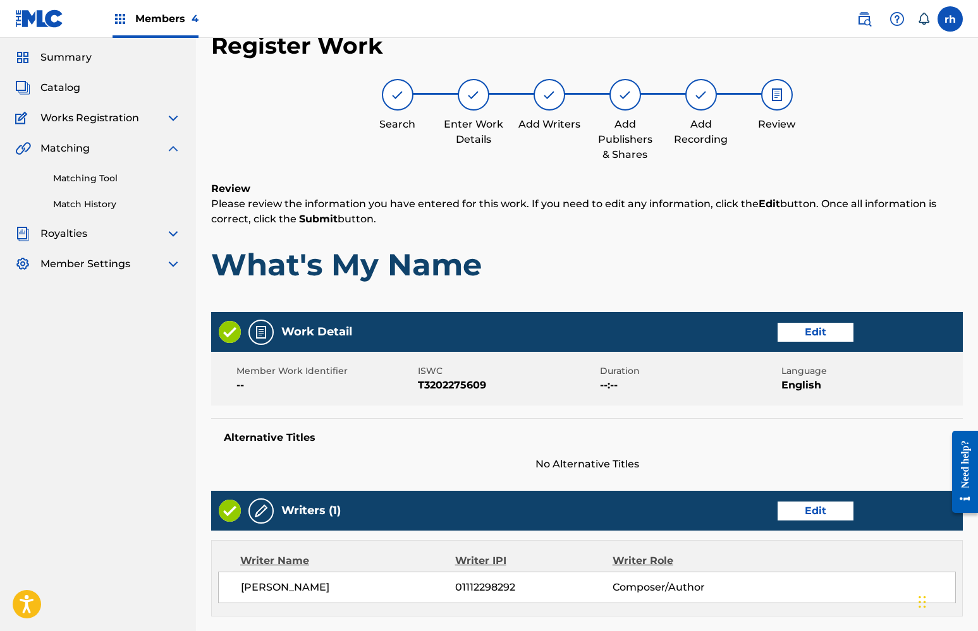
scroll to position [57, 0]
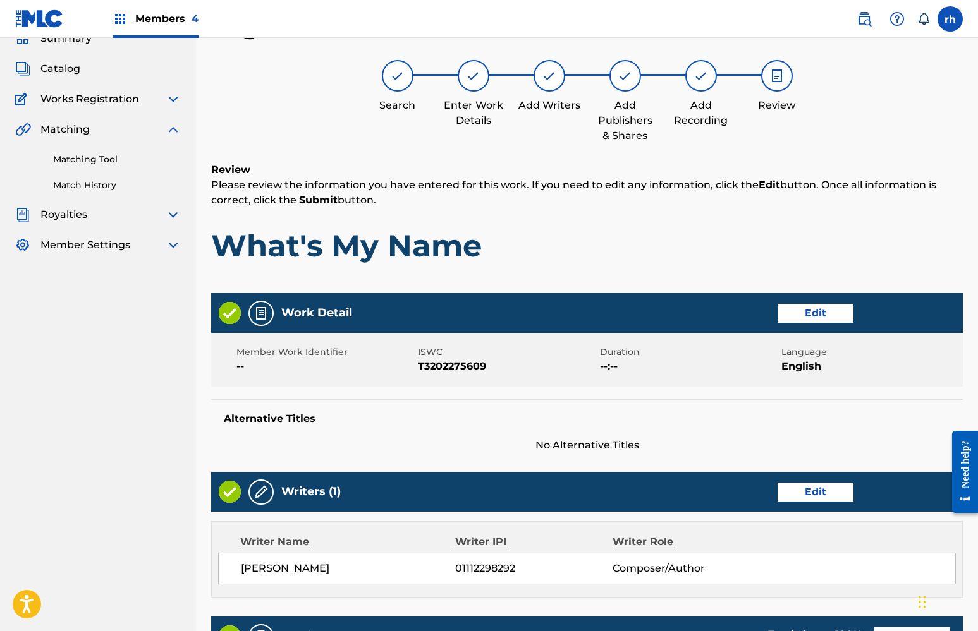
click at [905, 111] on div "Search Enter Work Details Add Writers Add Publishers & Shares Add Recording Rev…" at bounding box center [586, 101] width 751 height 83
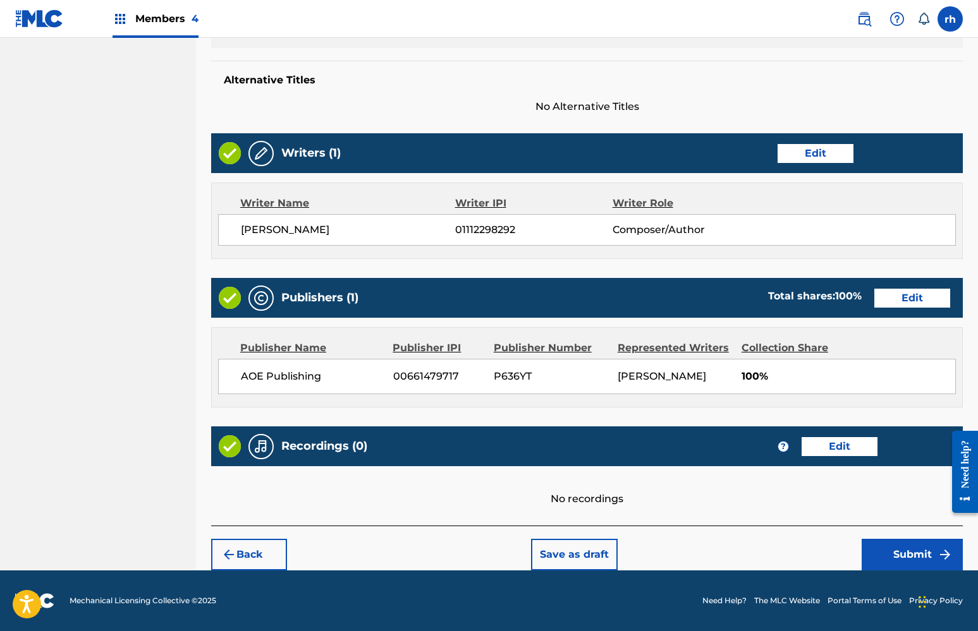
scroll to position [395, 0]
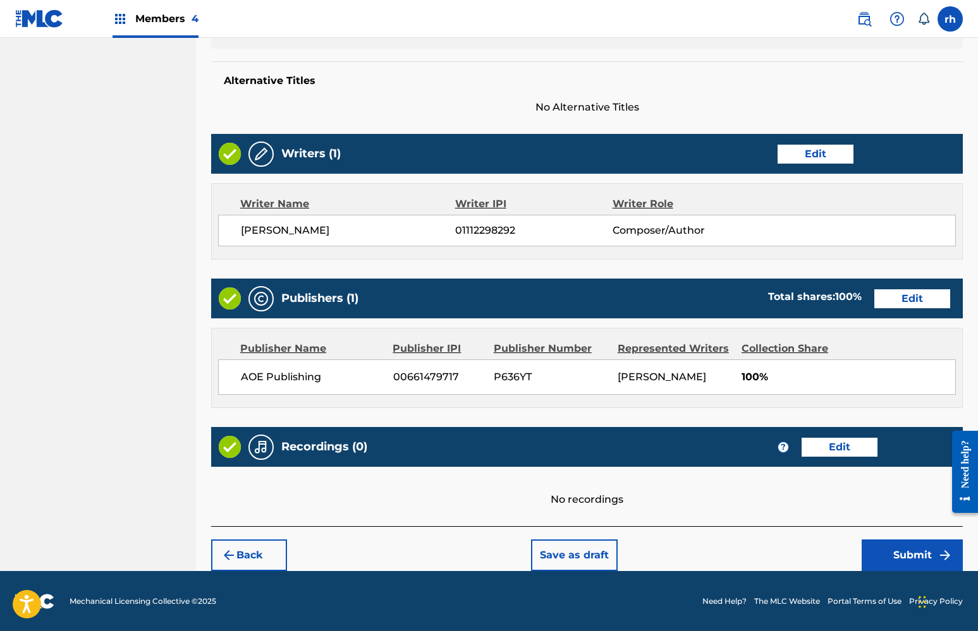
click at [910, 556] on button "Submit" at bounding box center [911, 556] width 101 height 32
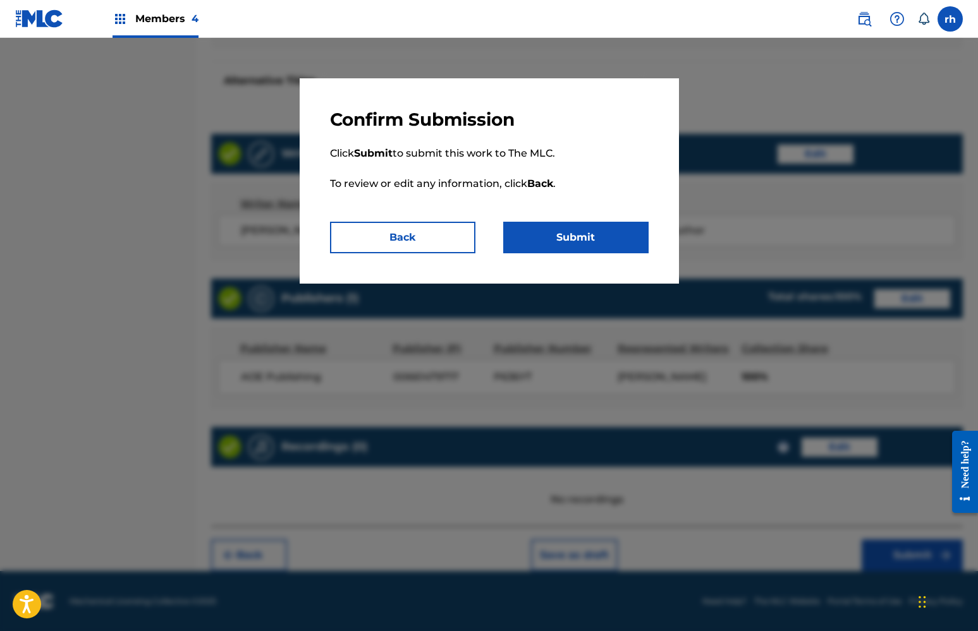
click at [599, 241] on button "Submit" at bounding box center [575, 238] width 145 height 32
